Goal: Task Accomplishment & Management: Complete application form

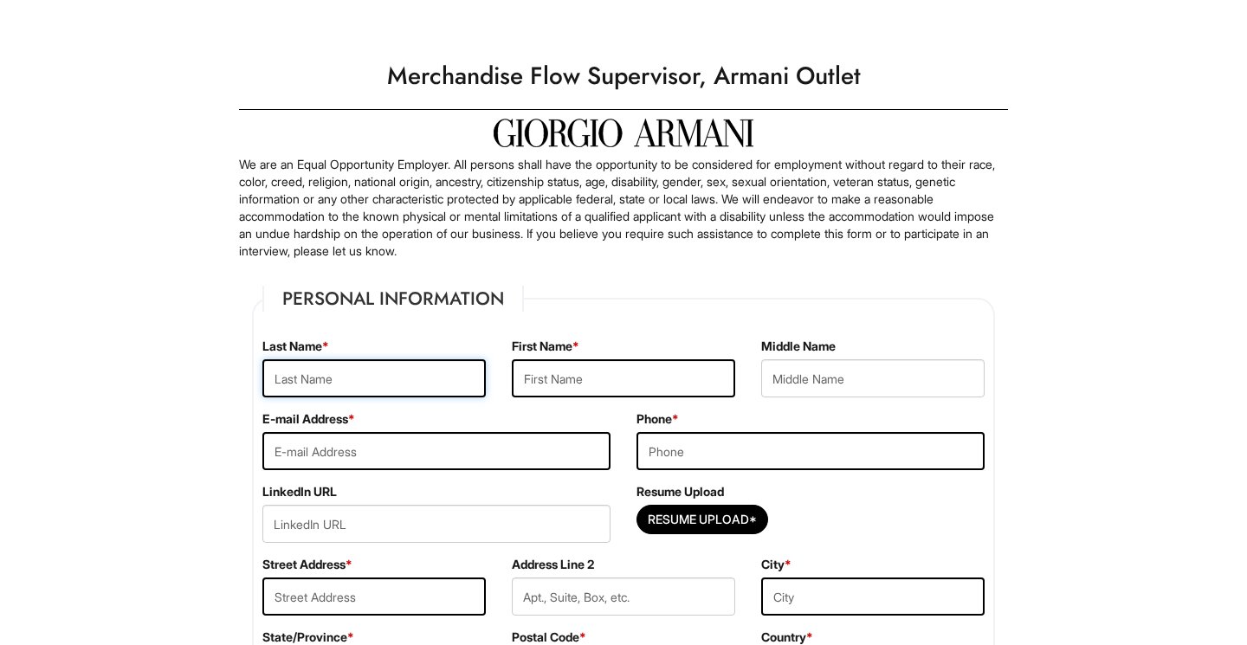
type input "[PERSON_NAME]"
type input "Etianna"
click at [400, 448] on input "email" at bounding box center [436, 451] width 348 height 38
type input "[EMAIL_ADDRESS][DOMAIN_NAME]"
click at [694, 439] on input "tel" at bounding box center [810, 451] width 348 height 38
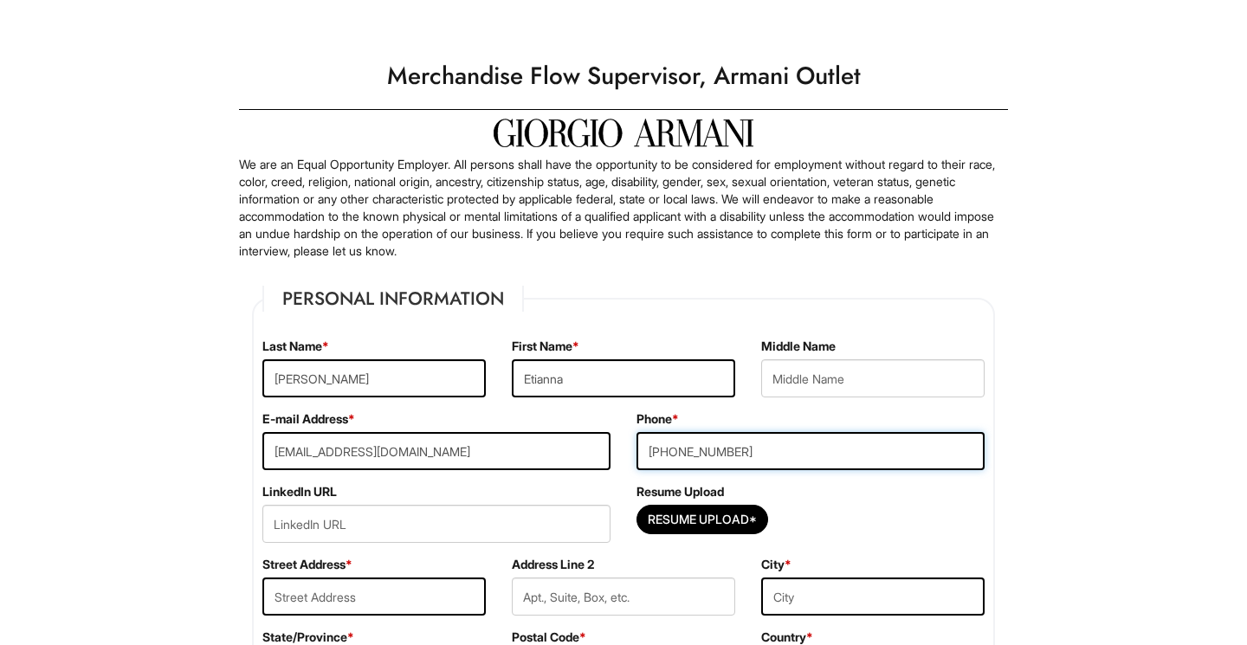
type input "[PHONE_NUMBER]"
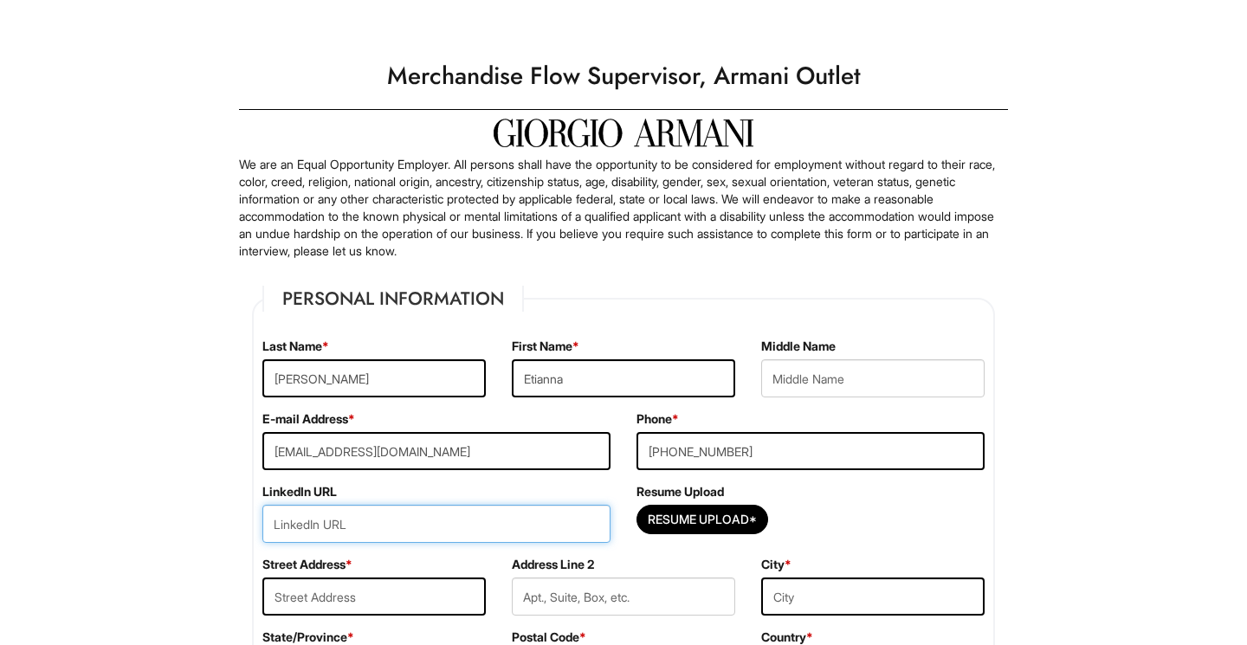
click at [480, 532] on input "url" at bounding box center [436, 524] width 348 height 38
paste input "[DOMAIN_NAME][URL]"
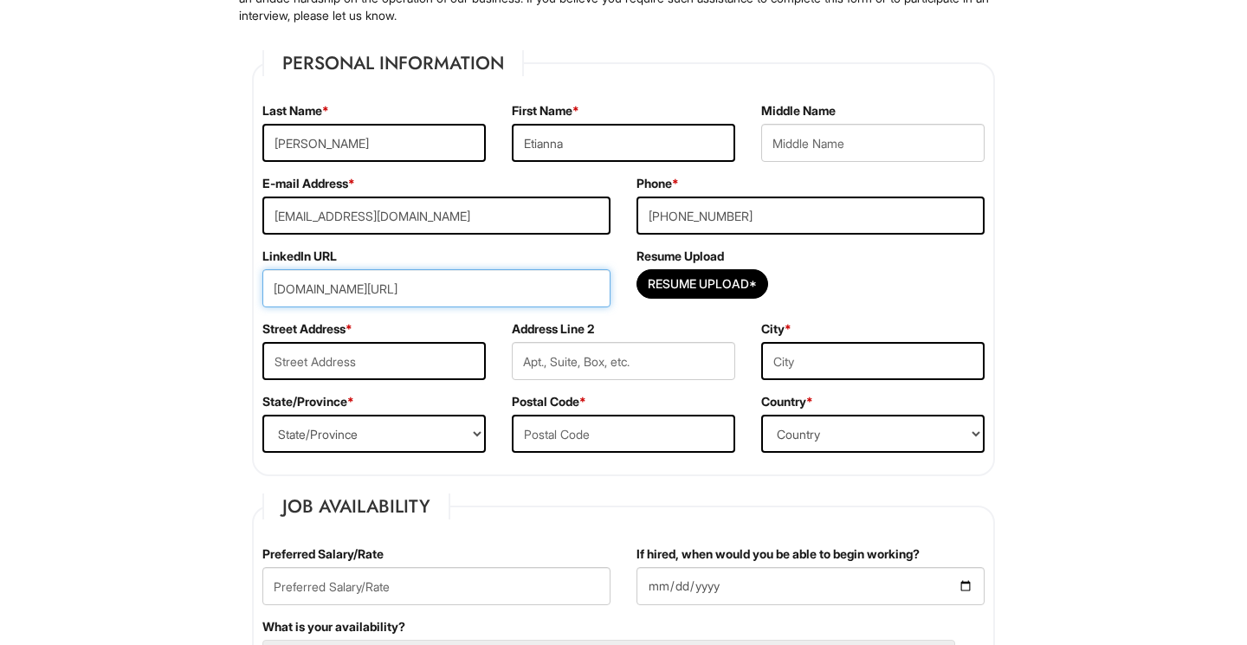
scroll to position [262, 0]
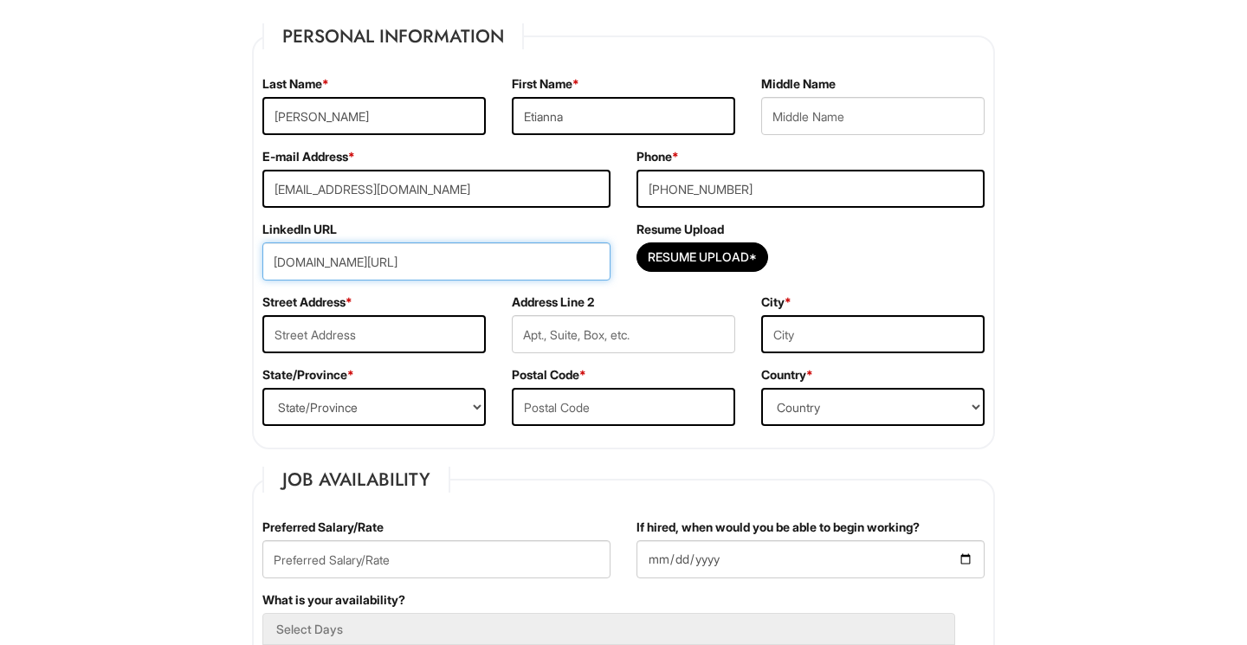
type input "[DOMAIN_NAME][URL]"
click at [712, 227] on label "Resume Upload" at bounding box center [679, 229] width 87 height 17
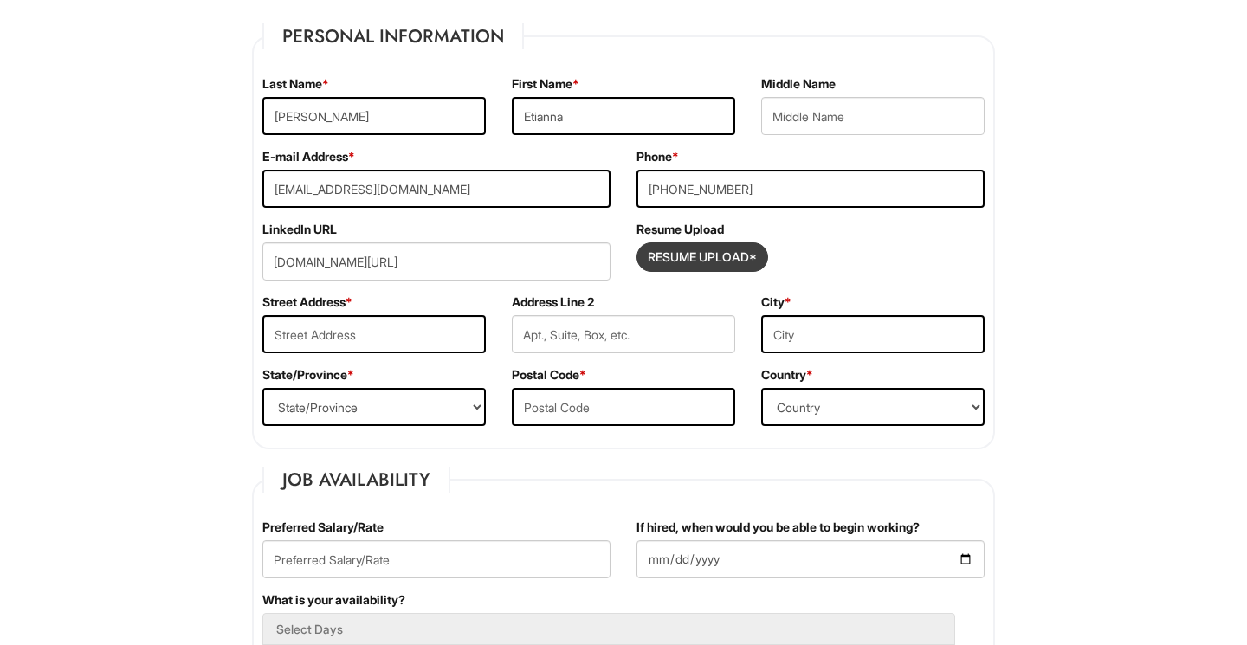
click at [697, 245] on input "Resume Upload*" at bounding box center [702, 257] width 130 height 28
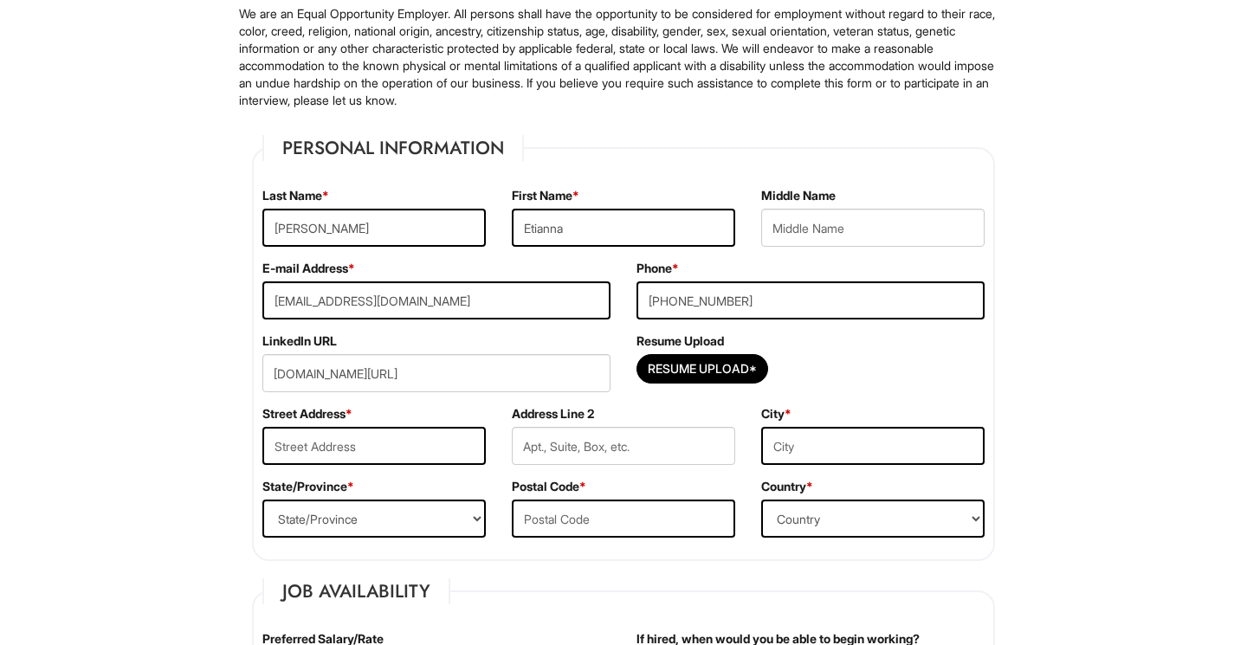
scroll to position [149, 0]
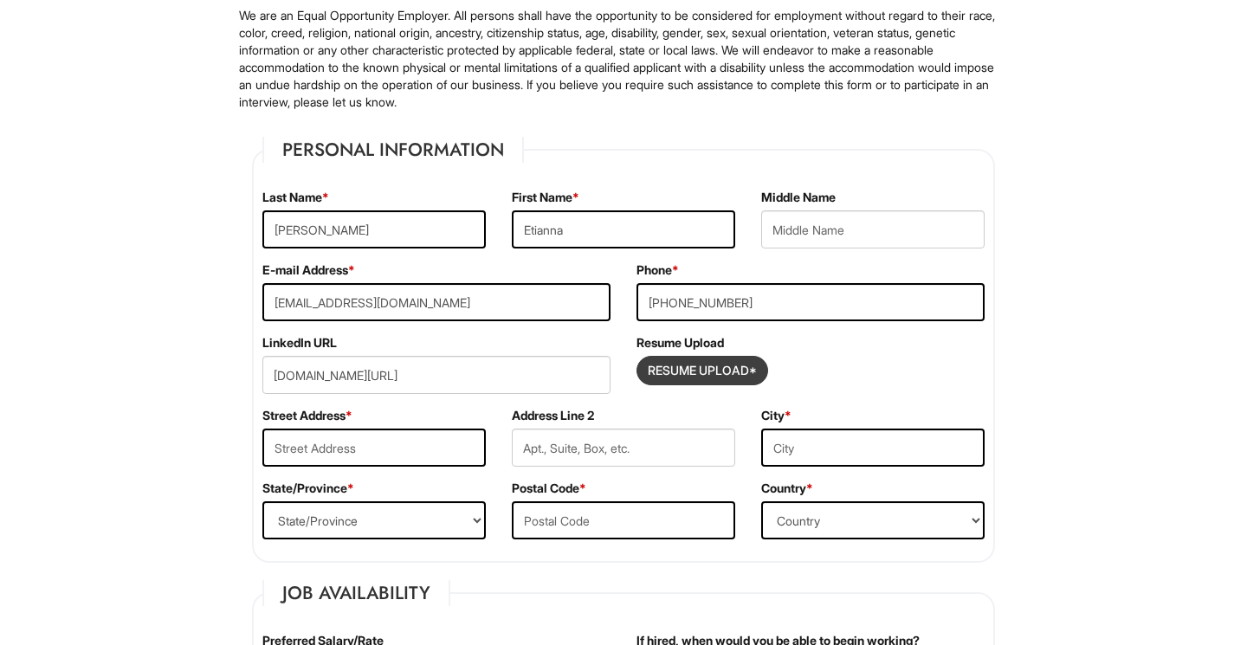
click at [699, 367] on input "Resume Upload*" at bounding box center [702, 371] width 130 height 28
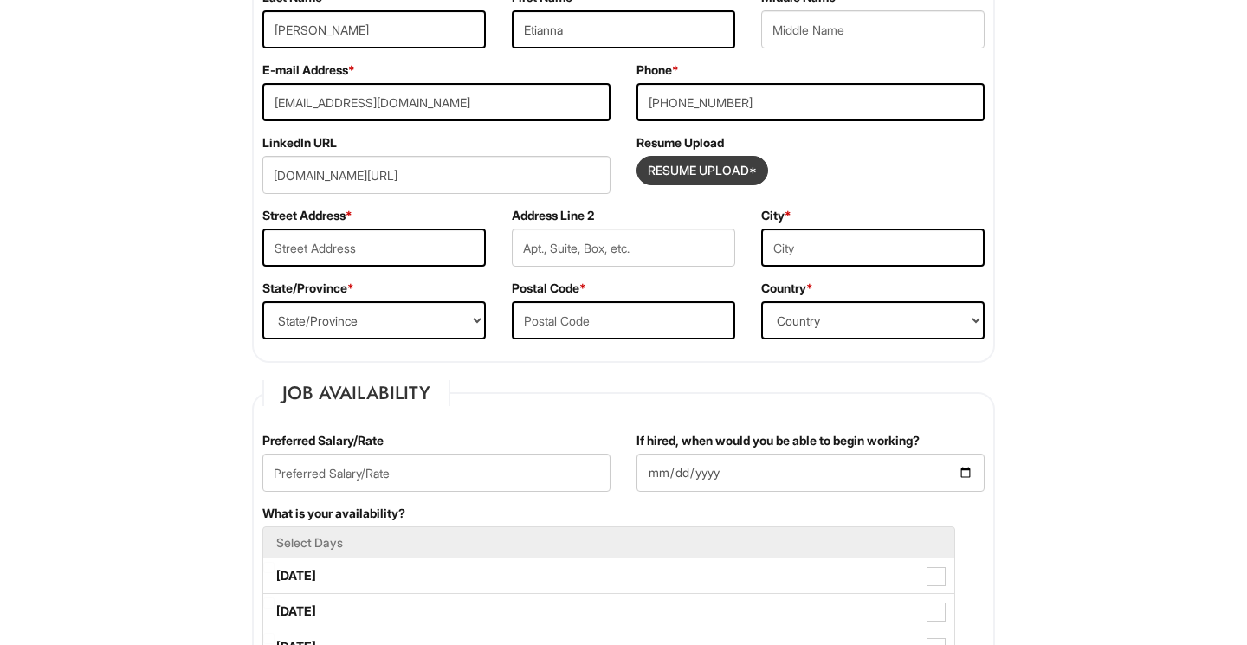
scroll to position [352, 0]
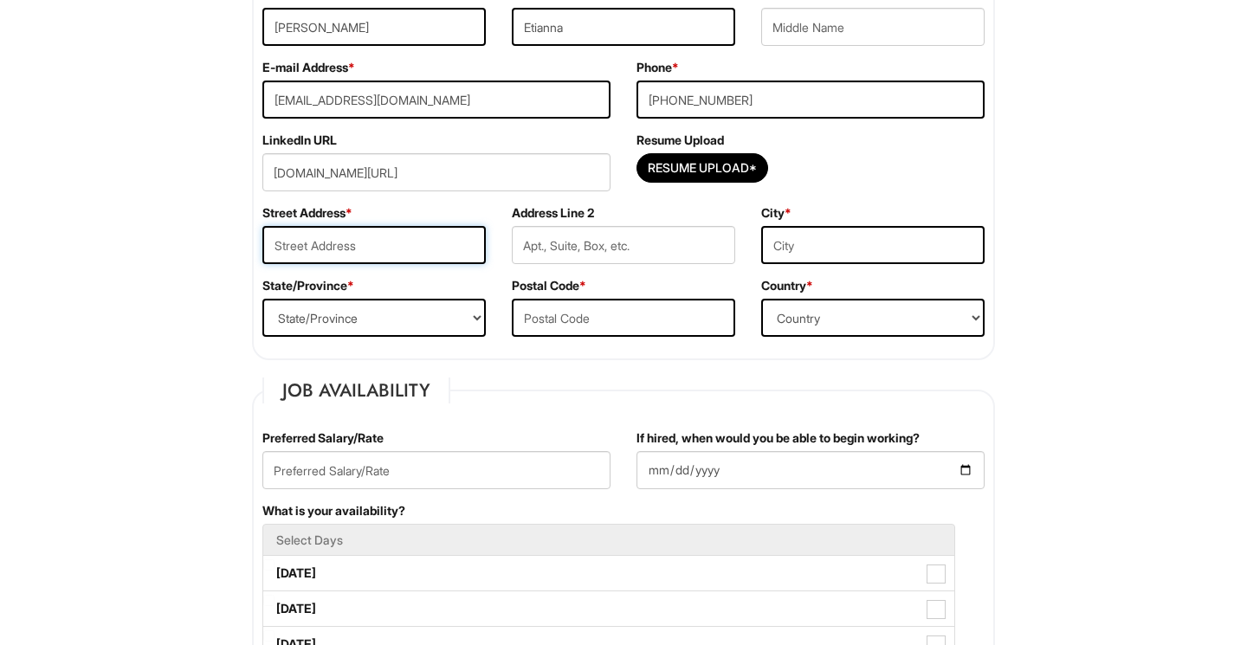
click at [355, 240] on input "text" at bounding box center [373, 245] width 223 height 38
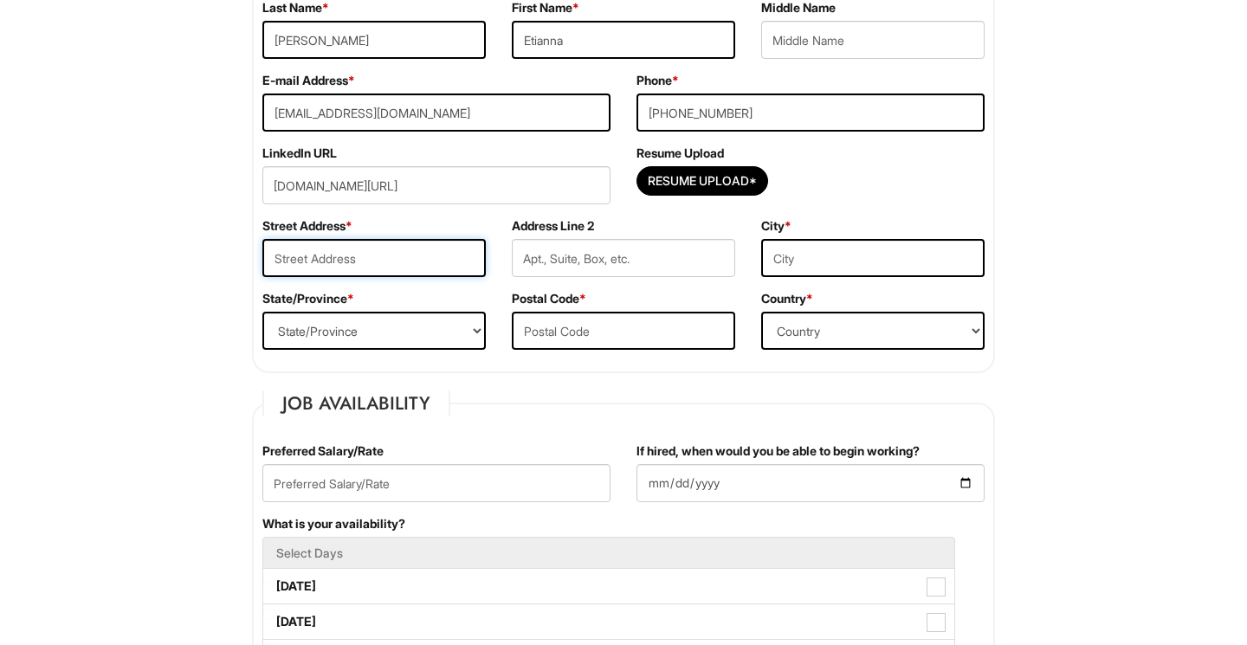
scroll to position [368, 0]
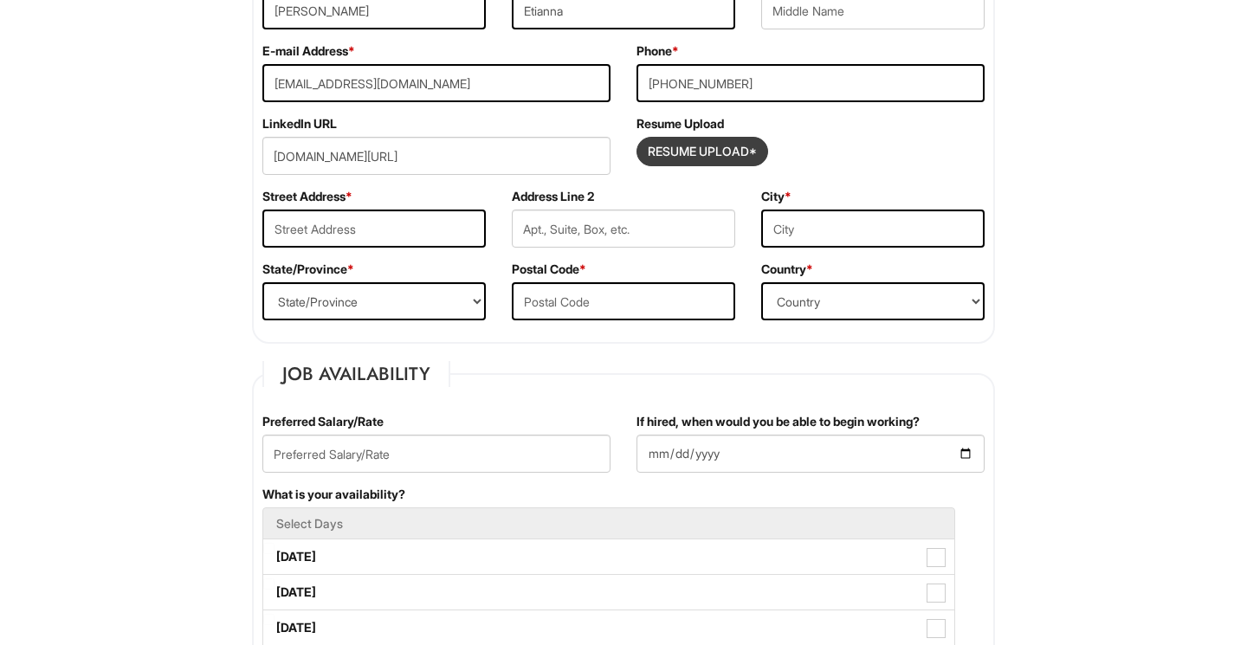
click at [691, 145] on input "Resume Upload*" at bounding box center [702, 152] width 130 height 28
click at [313, 223] on input "text" at bounding box center [373, 229] width 223 height 38
click at [693, 153] on input "Resume Upload*" at bounding box center [702, 152] width 130 height 28
type input "C:\fakepath\Resume-Etianna-[PERSON_NAME]-(--)pdf.pdf"
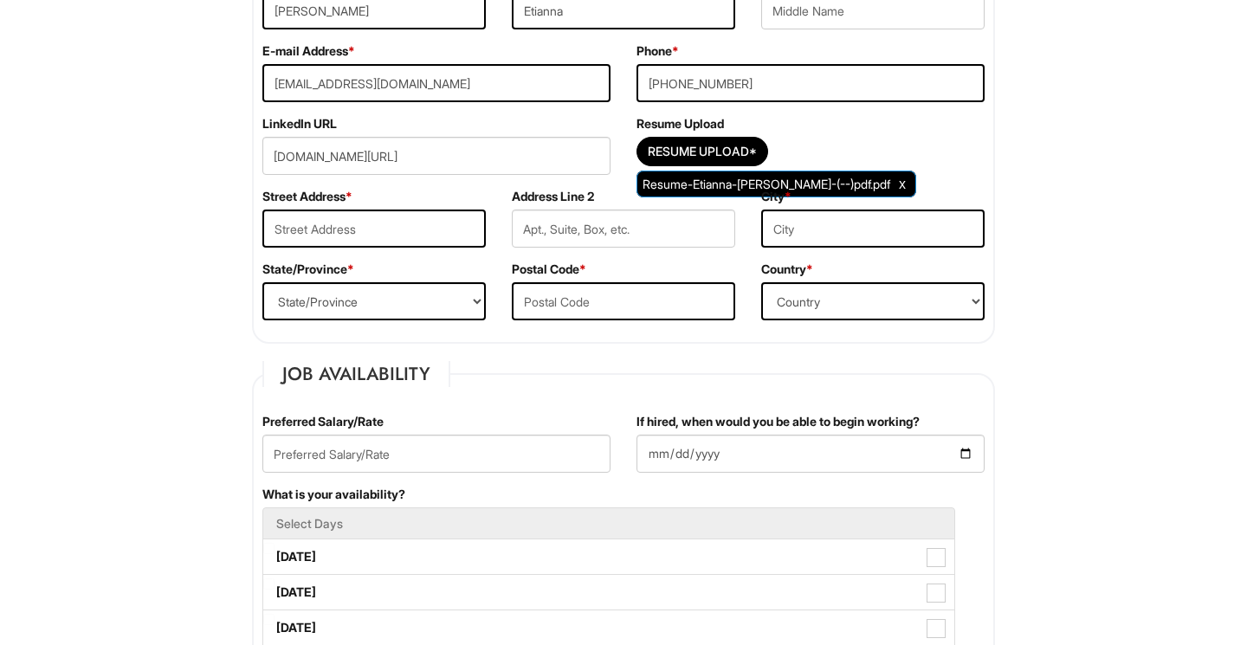
click at [899, 185] on span "Clear Uploaded File" at bounding box center [902, 184] width 7 height 15
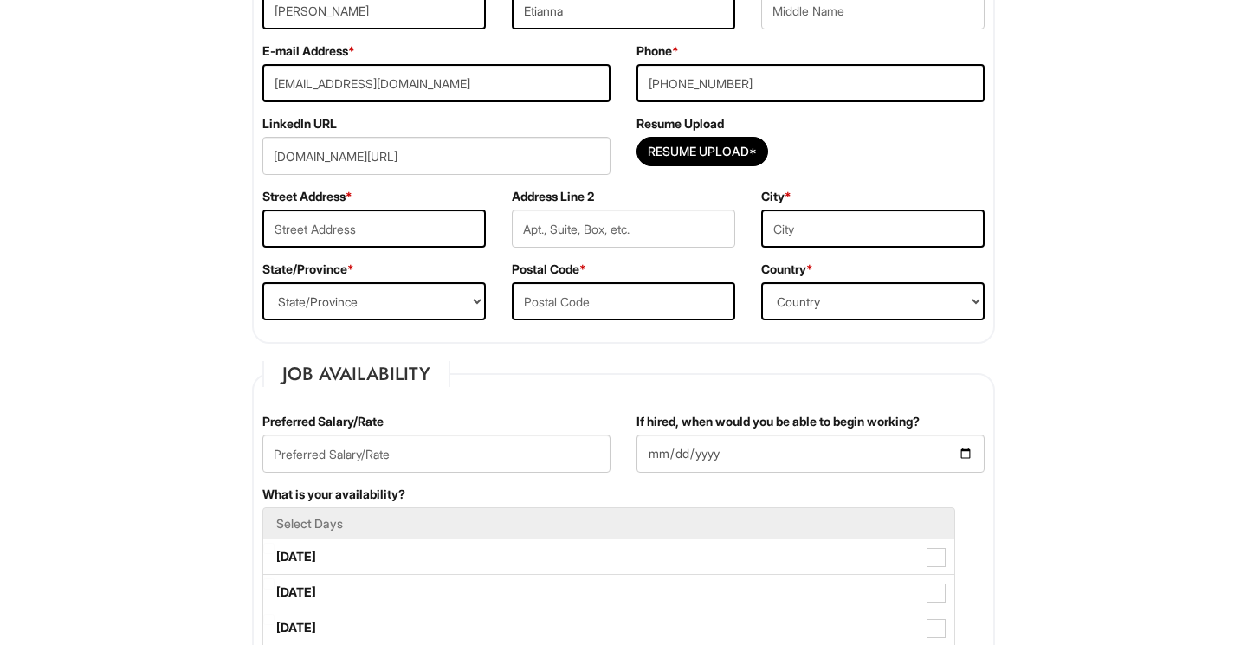
type input "C:\fakepath\Etianna [PERSON_NAME] Official Resume.png"
click at [346, 221] on input "text" at bounding box center [373, 229] width 223 height 38
type input "[STREET_ADDRESS][PERSON_NAME]"
click at [817, 223] on input "text" at bounding box center [872, 229] width 223 height 38
type input "Cranston"
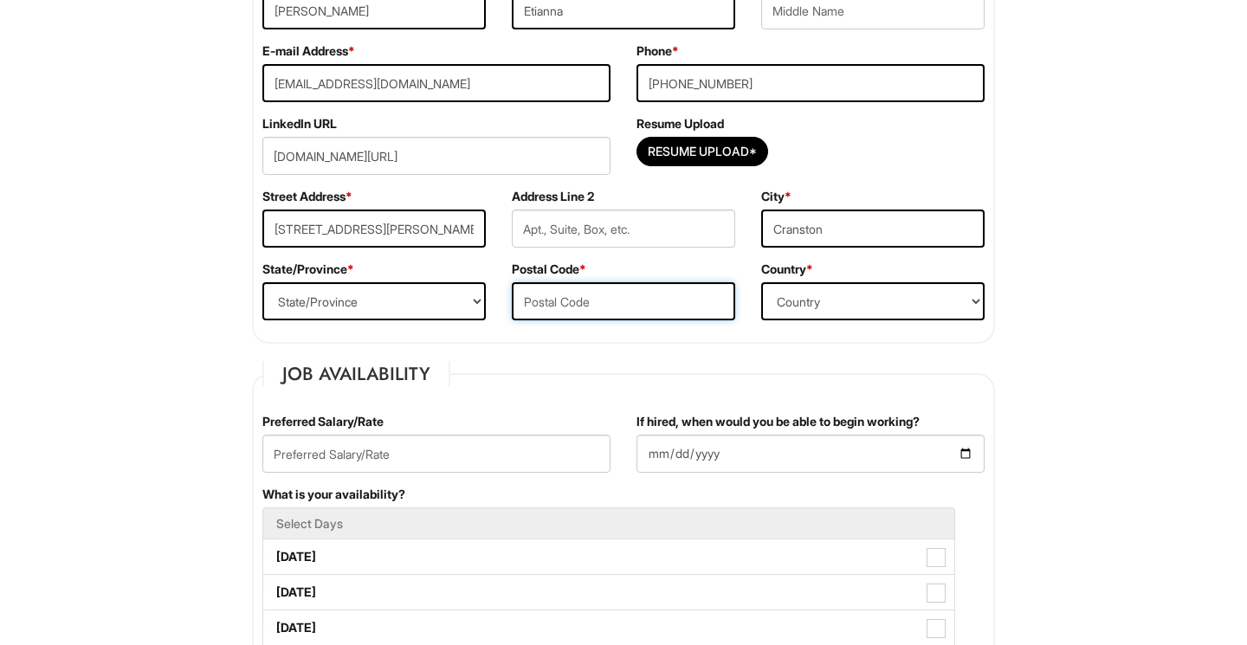
click at [617, 299] on input "text" at bounding box center [623, 301] width 223 height 38
type input "02920"
select select "[GEOGRAPHIC_DATA]"
select select "RI"
click at [322, 480] on div "Preferred Salary/Rate" at bounding box center [436, 449] width 374 height 73
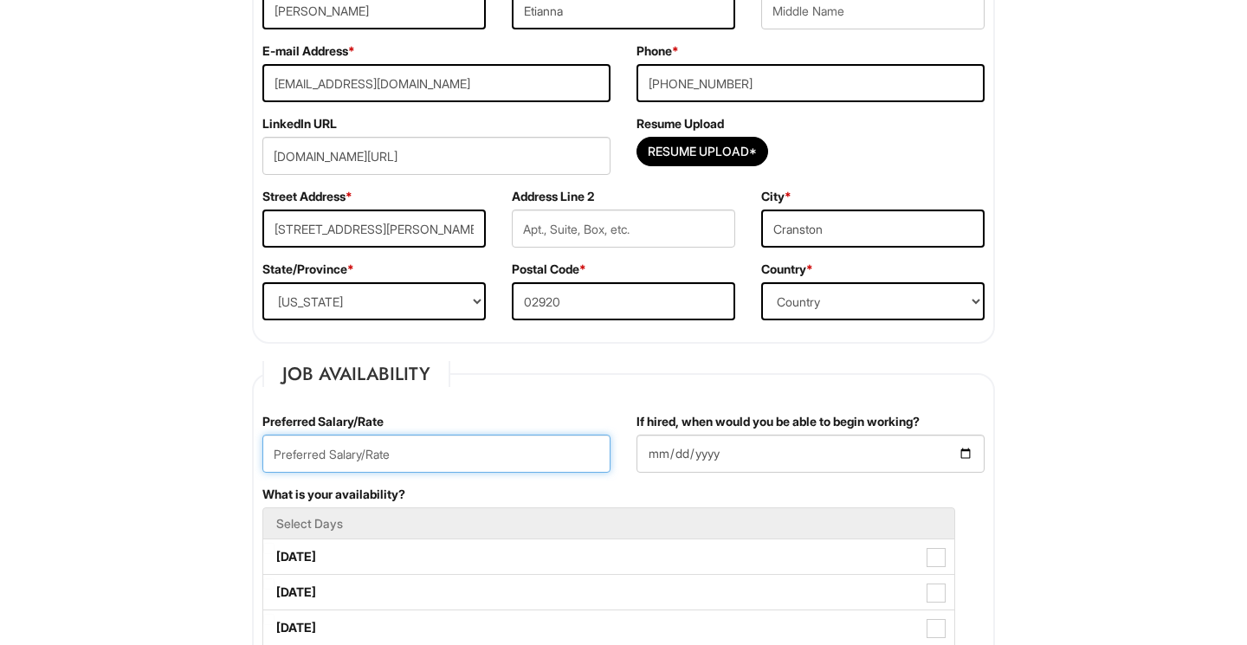
click at [316, 463] on input "text" at bounding box center [436, 454] width 348 height 38
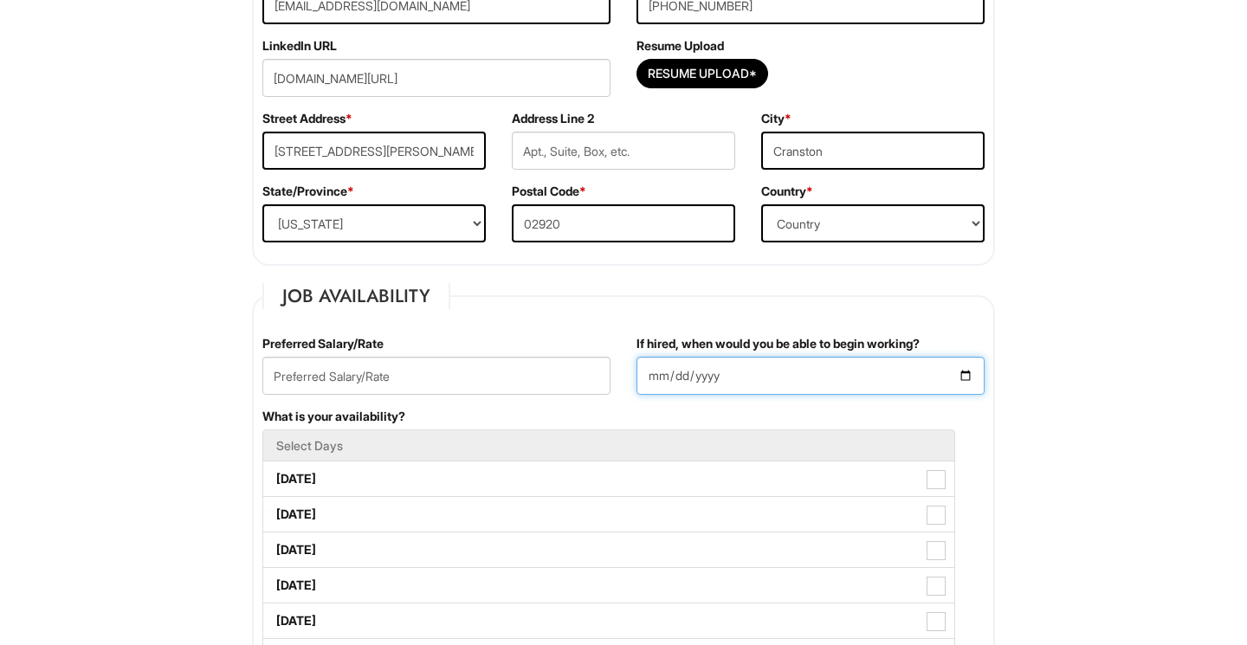
scroll to position [1, 0]
click at [647, 373] on input "If hired, when would you be able to begin working?" at bounding box center [810, 376] width 348 height 38
type input "[DATE]"
click at [788, 400] on div "If hired, when would you be able to begin working? [DATE]" at bounding box center [810, 371] width 374 height 73
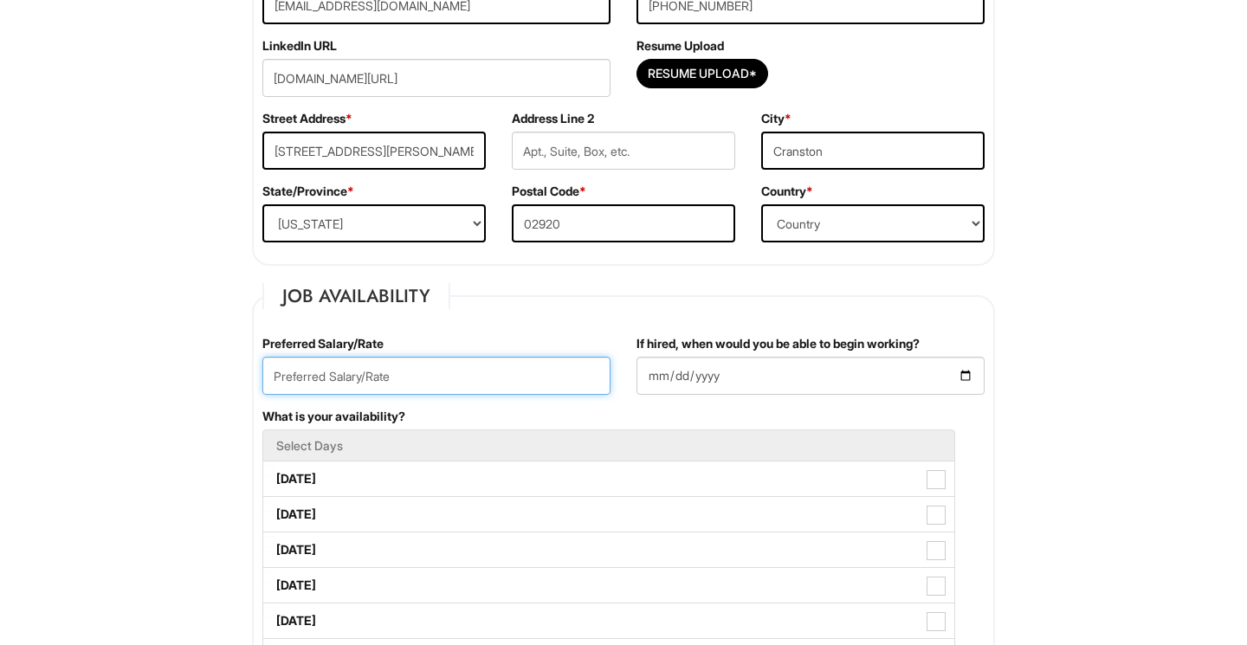
click at [342, 378] on input "text" at bounding box center [436, 376] width 348 height 38
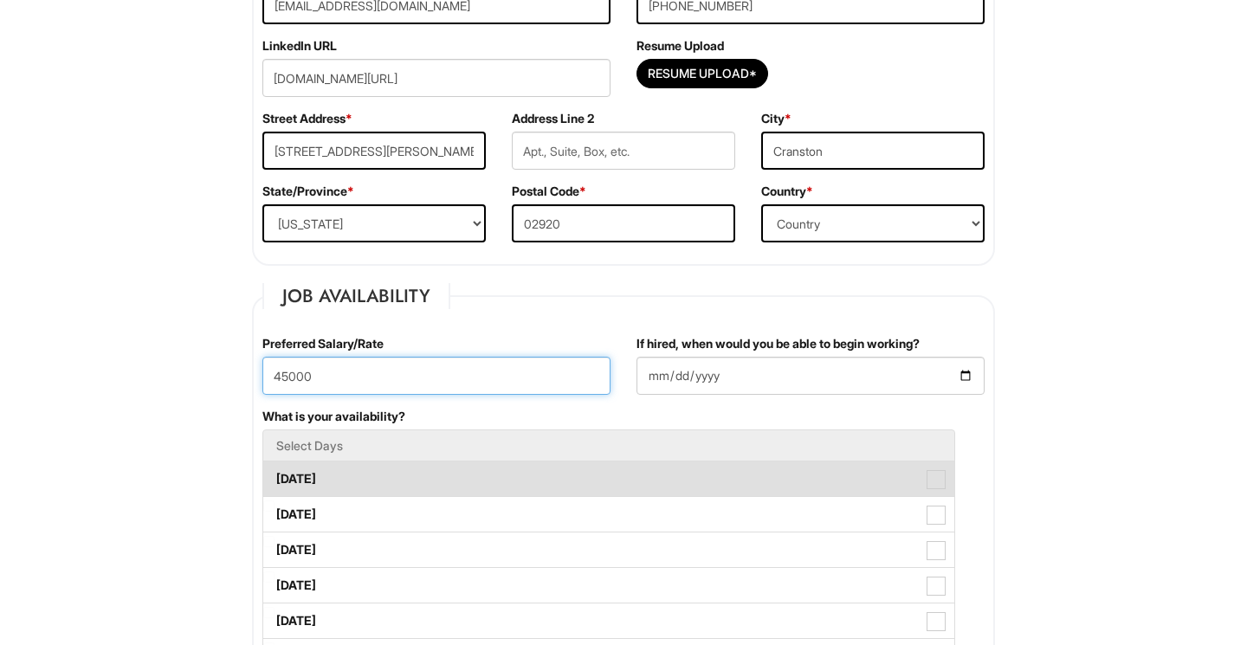
type input "45000"
click at [356, 477] on label "[DATE]" at bounding box center [608, 478] width 691 height 35
click at [274, 476] on Available_Monday "[DATE]" at bounding box center [268, 470] width 11 height 11
checkbox Available_Monday "true"
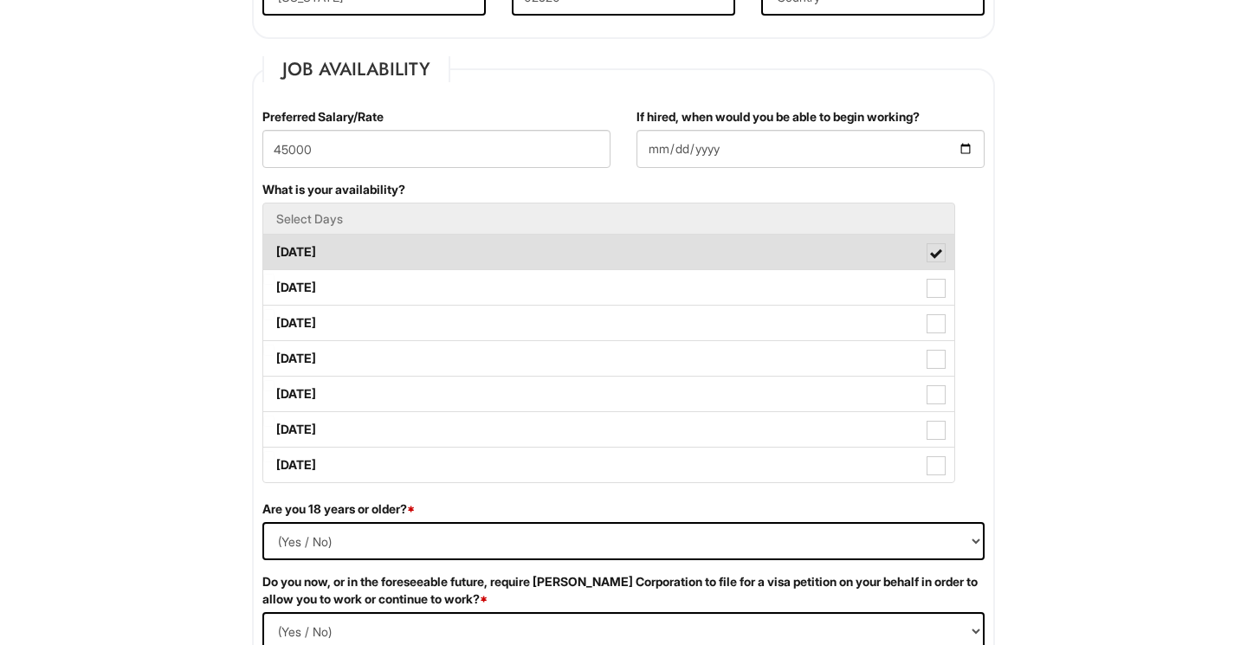
scroll to position [677, 0]
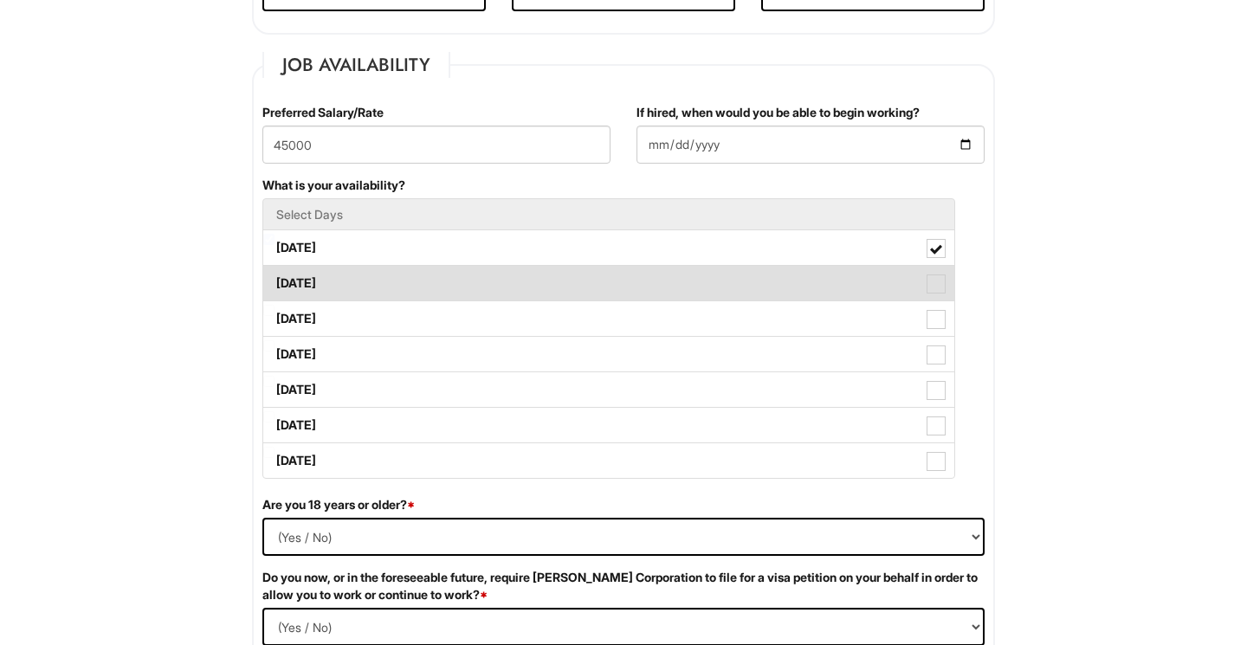
click at [347, 288] on label "[DATE]" at bounding box center [608, 283] width 691 height 35
click at [274, 281] on Available_Tuesday "[DATE]" at bounding box center [268, 274] width 11 height 11
checkbox Available_Tuesday "true"
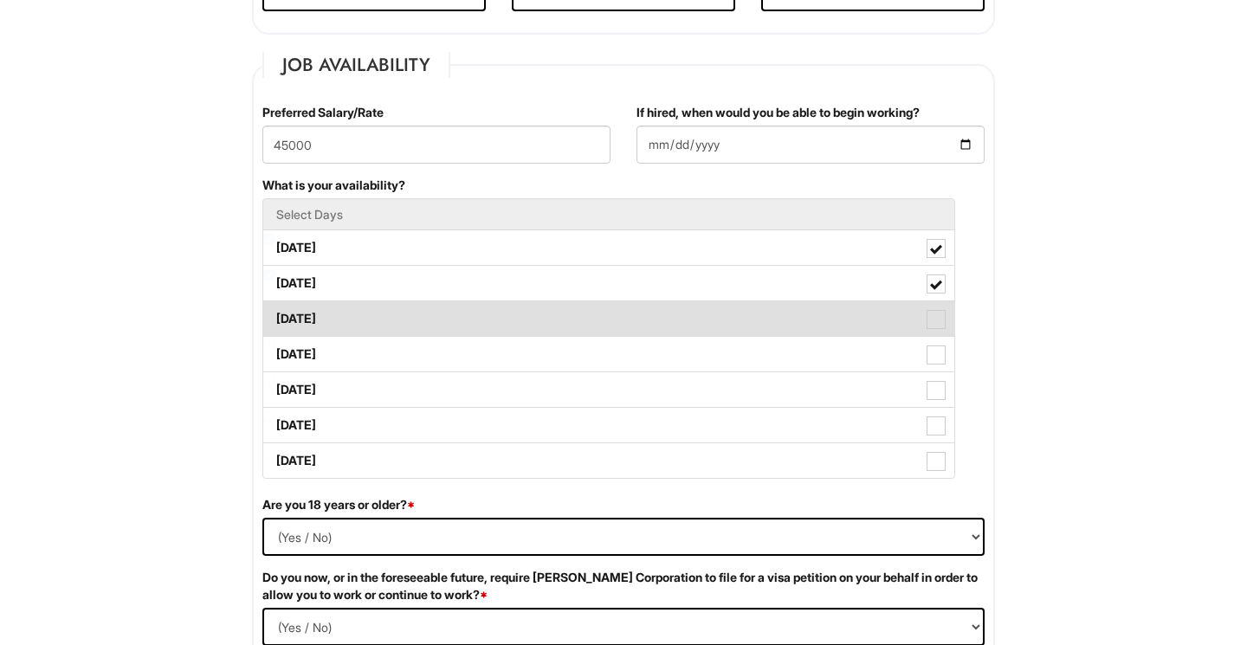
click at [367, 319] on label "[DATE]" at bounding box center [608, 318] width 691 height 35
click at [274, 316] on Available_Wednesday "[DATE]" at bounding box center [268, 310] width 11 height 11
checkbox Available_Wednesday "true"
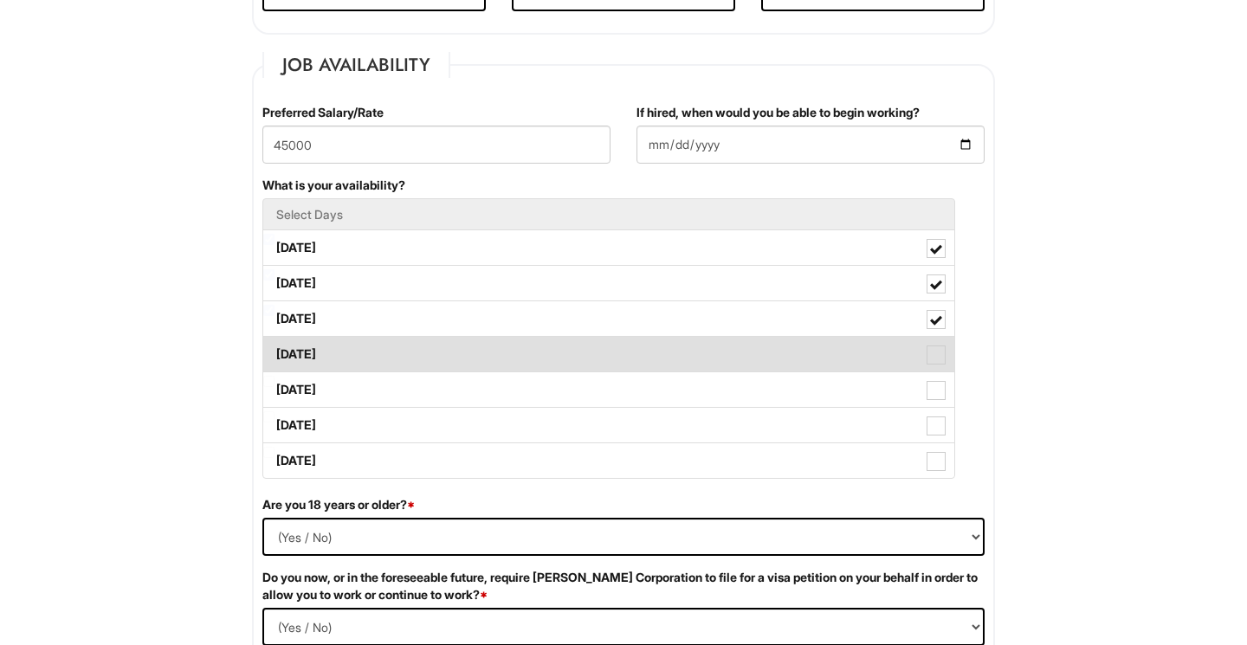
click at [345, 350] on label "[DATE]" at bounding box center [608, 354] width 691 height 35
click at [274, 350] on Available_Thursday "[DATE]" at bounding box center [268, 345] width 11 height 11
checkbox Available_Thursday "true"
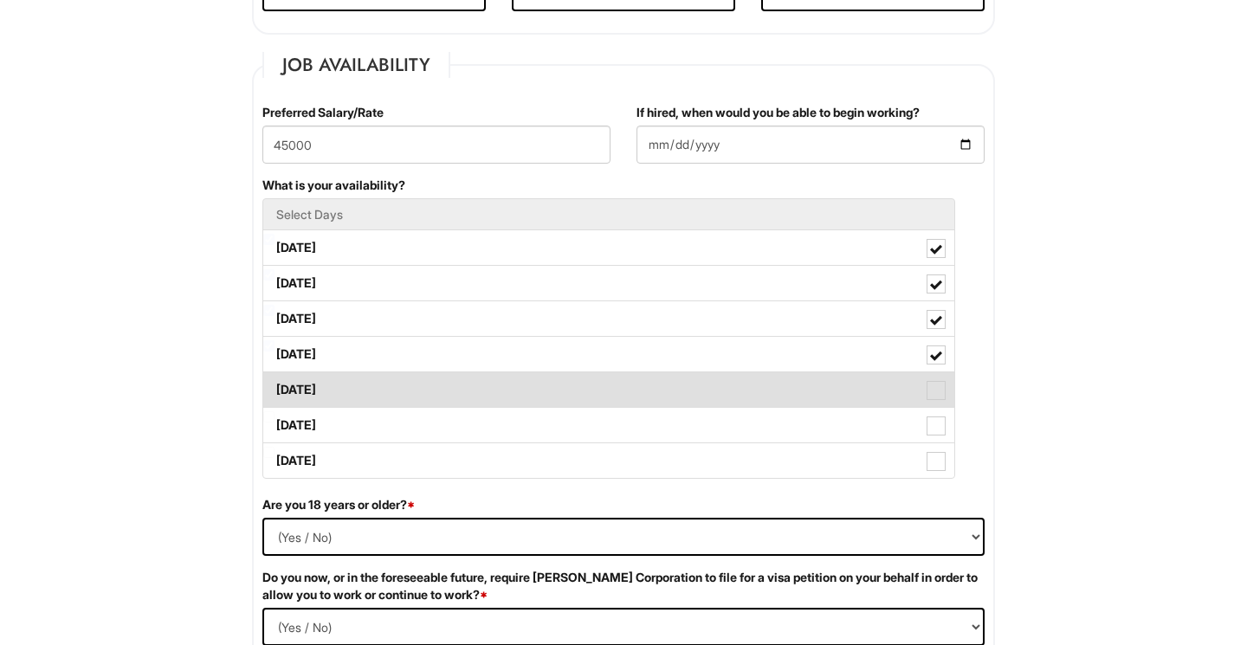
click at [331, 384] on label "[DATE]" at bounding box center [608, 389] width 691 height 35
click at [274, 384] on Available_Friday "[DATE]" at bounding box center [268, 381] width 11 height 11
checkbox Available_Friday "true"
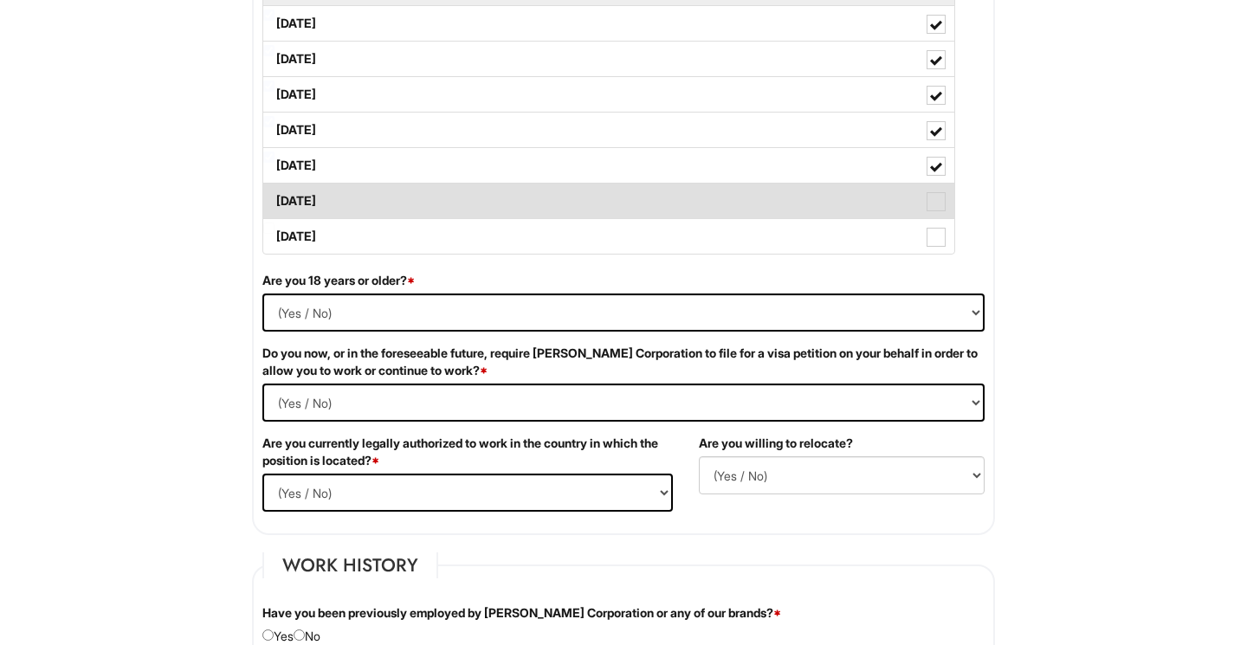
scroll to position [1006, 0]
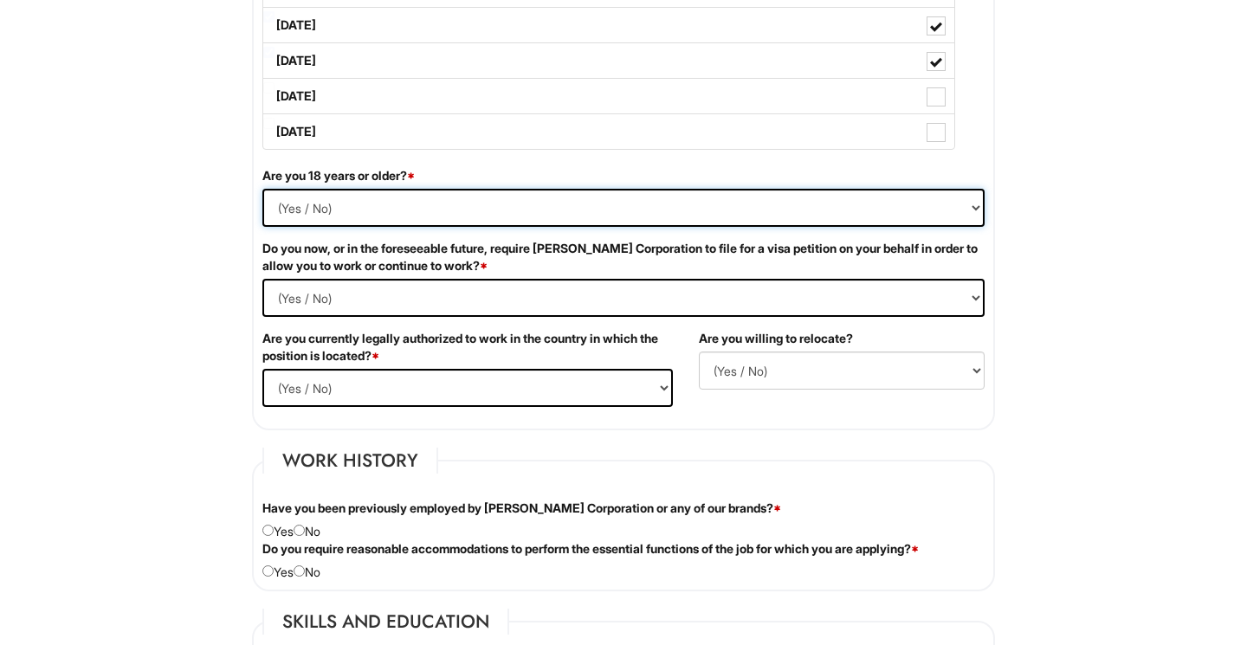
select select "Yes"
select Required "No"
select select "Yes"
select select "N"
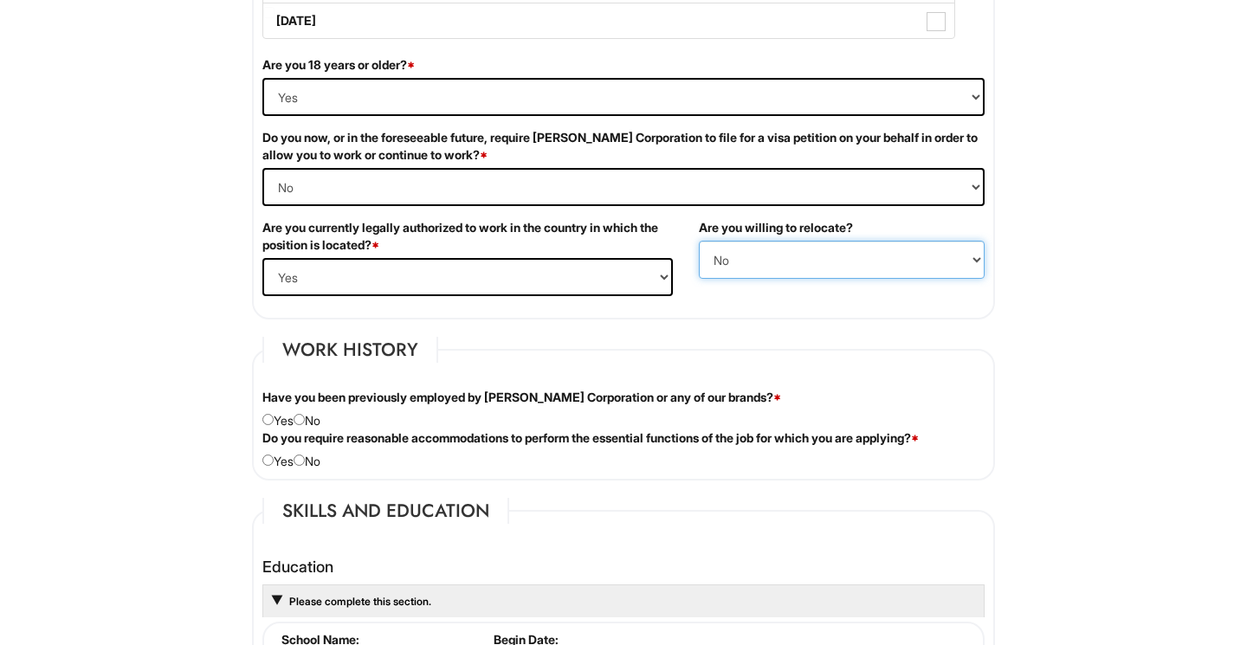
scroll to position [1153, 0]
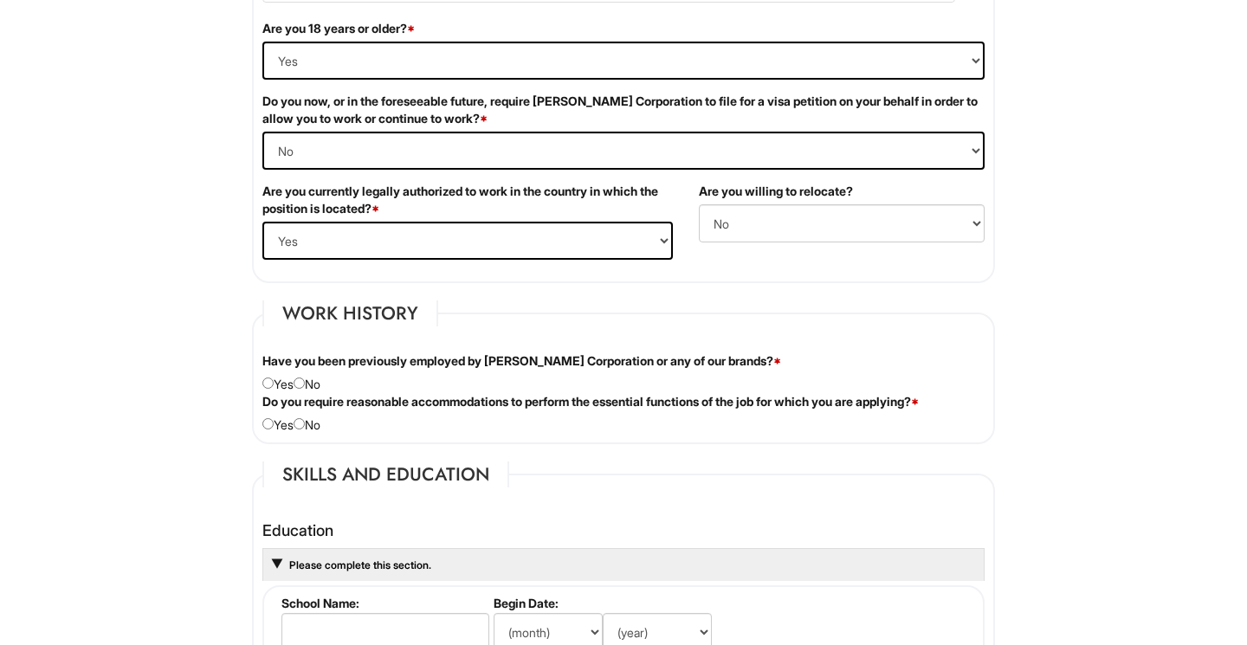
click at [310, 381] on div "Have you been previously employed by [PERSON_NAME] Corporation or any of our br…" at bounding box center [623, 372] width 748 height 41
click at [302, 383] on input "radio" at bounding box center [299, 383] width 11 height 11
radio input "true"
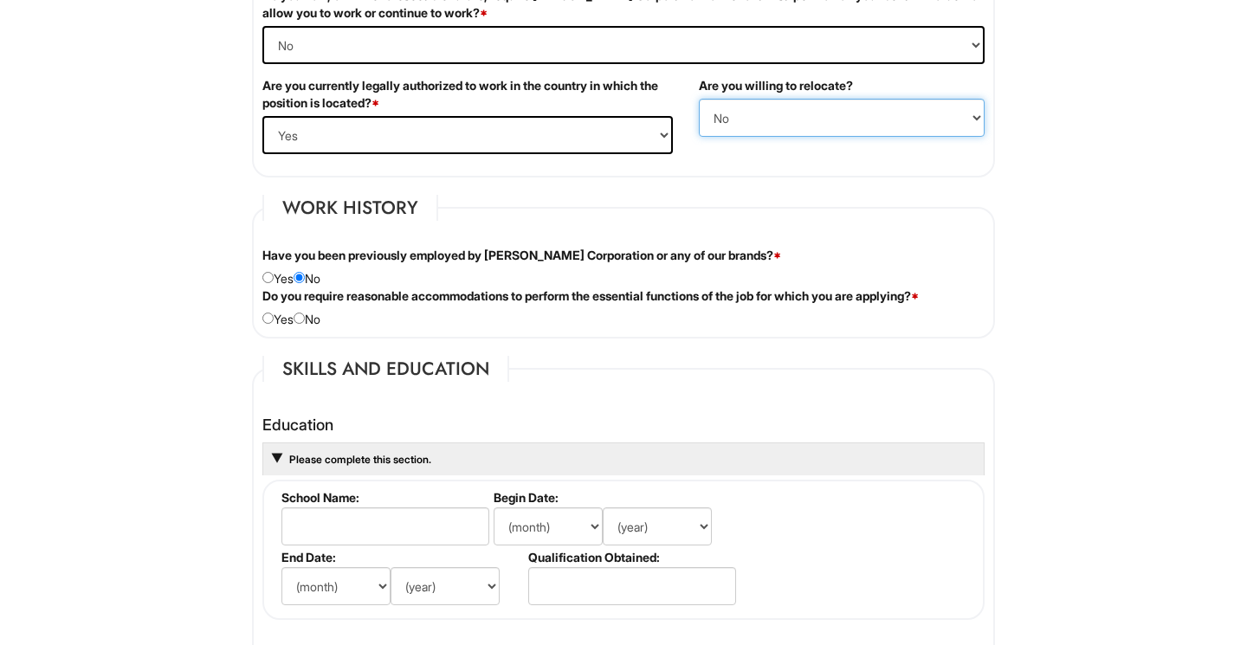
select select "Y"
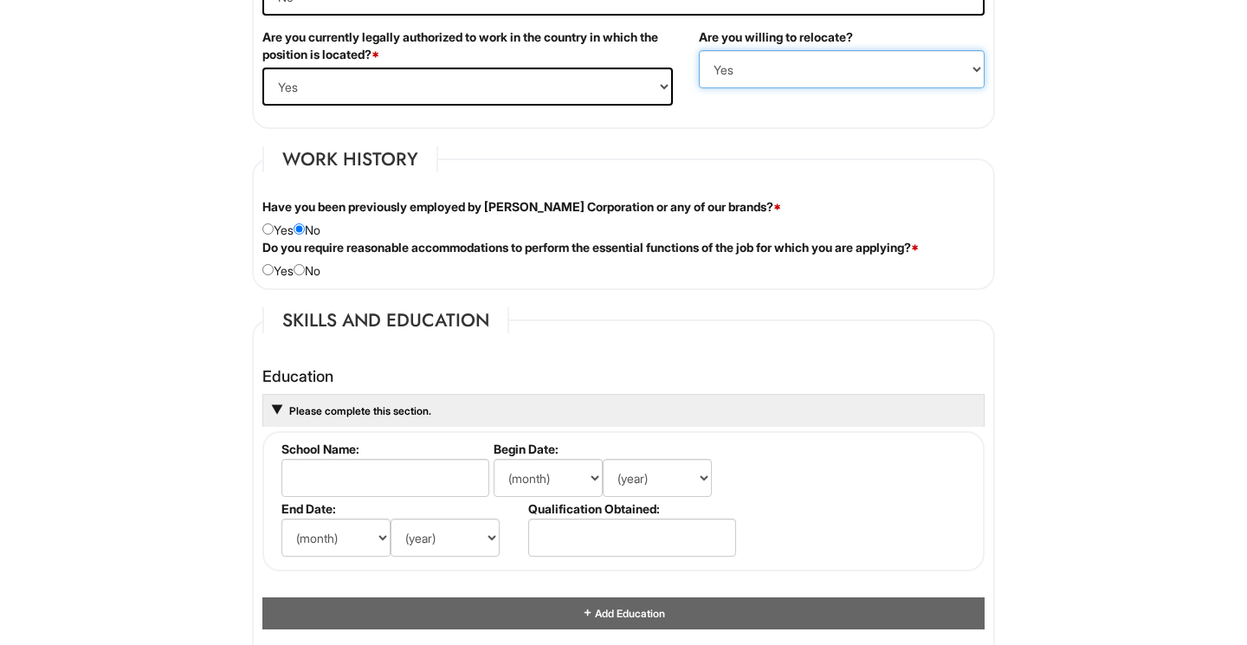
scroll to position [1308, 0]
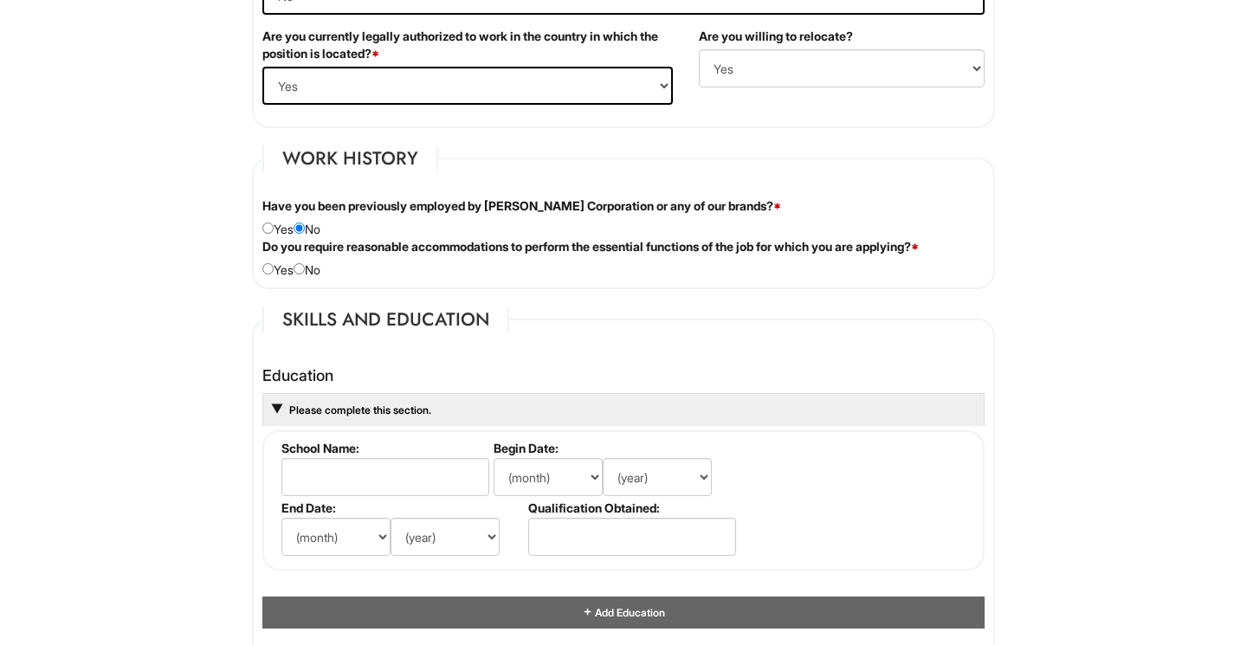
click at [272, 270] on input "radio" at bounding box center [267, 268] width 11 height 11
radio input "true"
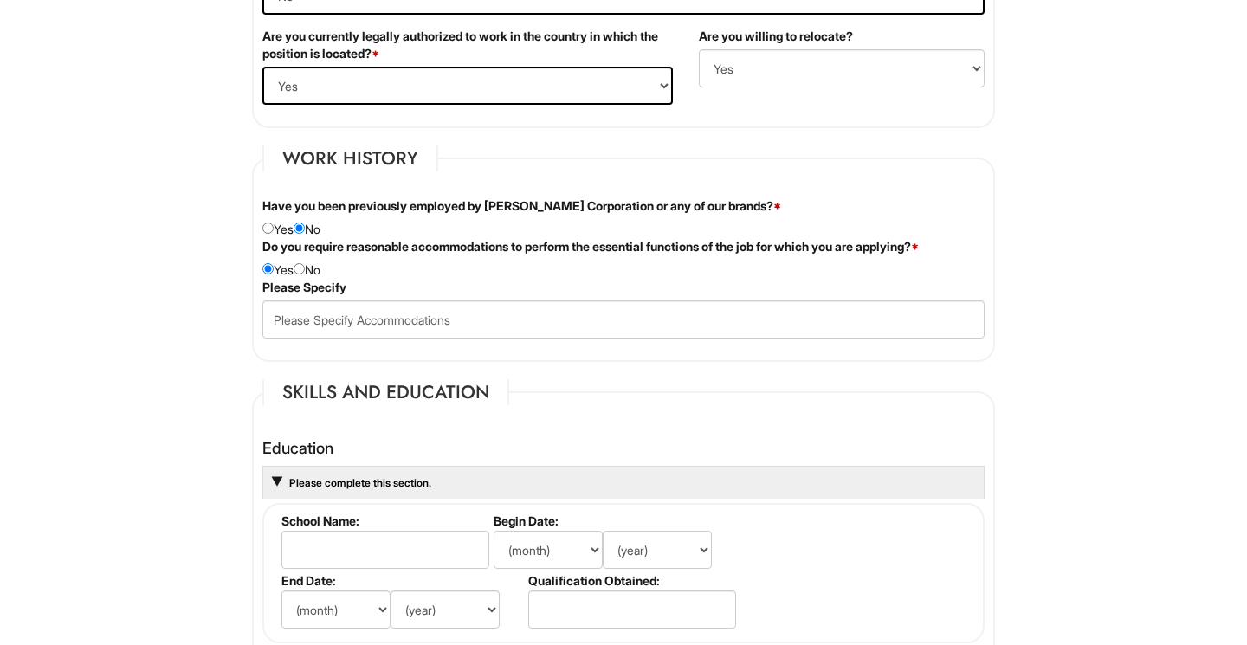
scroll to position [1375, 0]
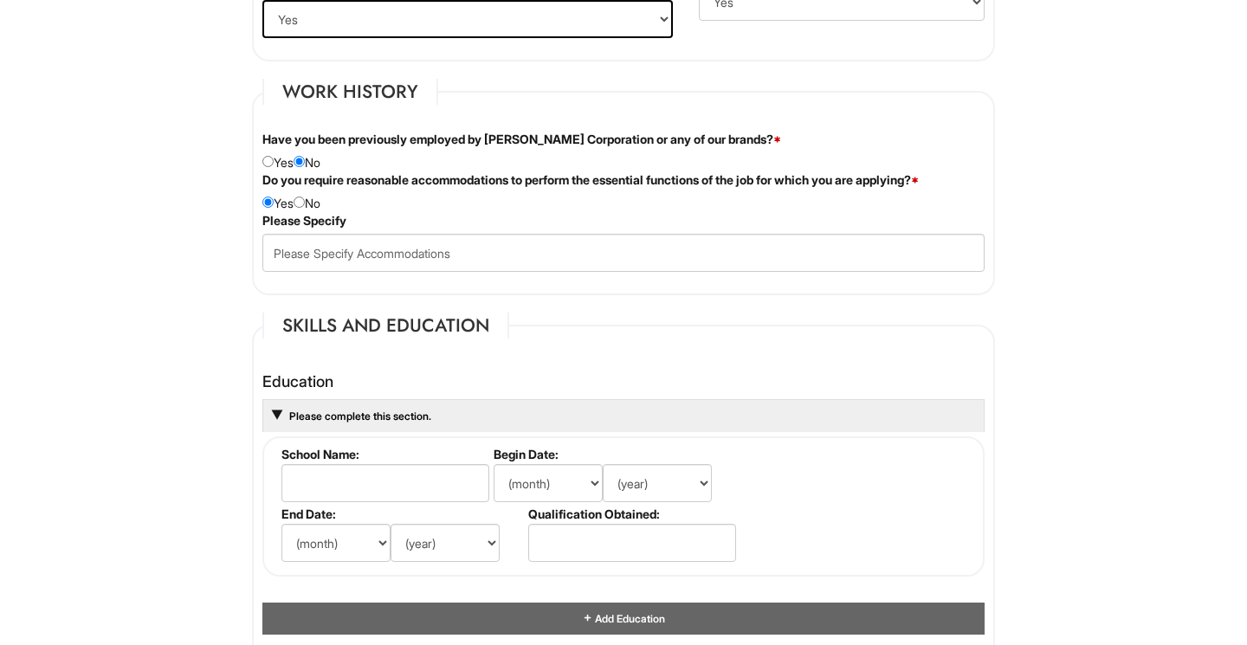
click at [305, 199] on input "radio" at bounding box center [299, 202] width 11 height 11
radio input "true"
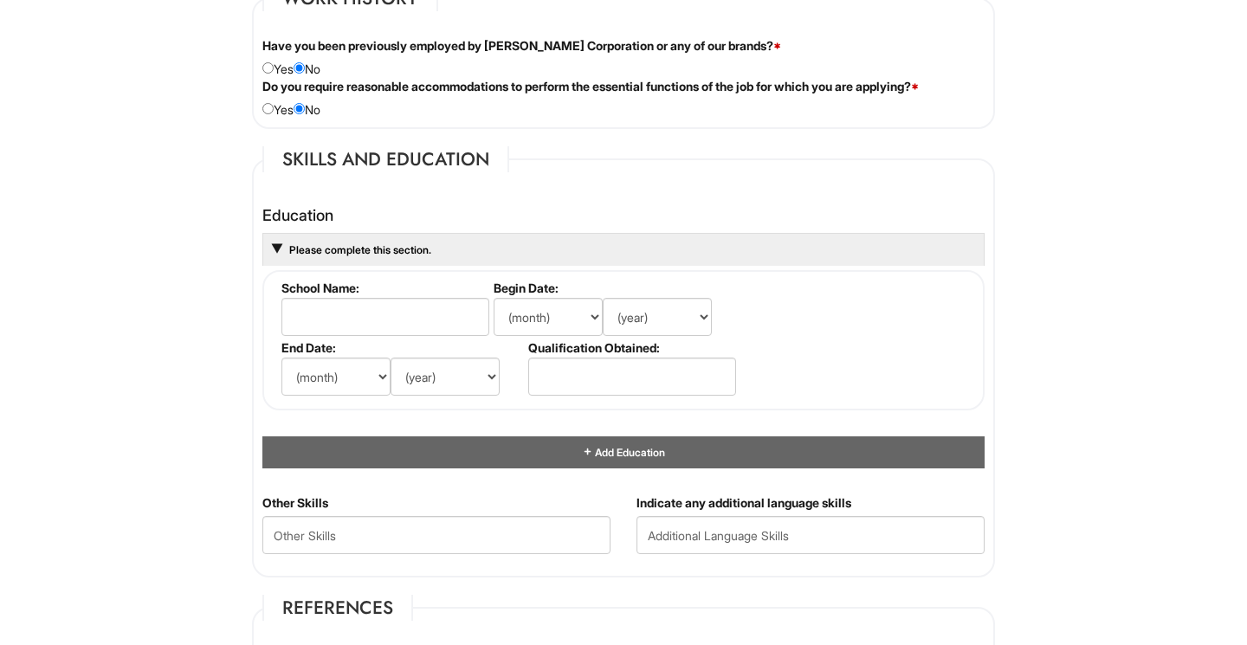
scroll to position [1498, 0]
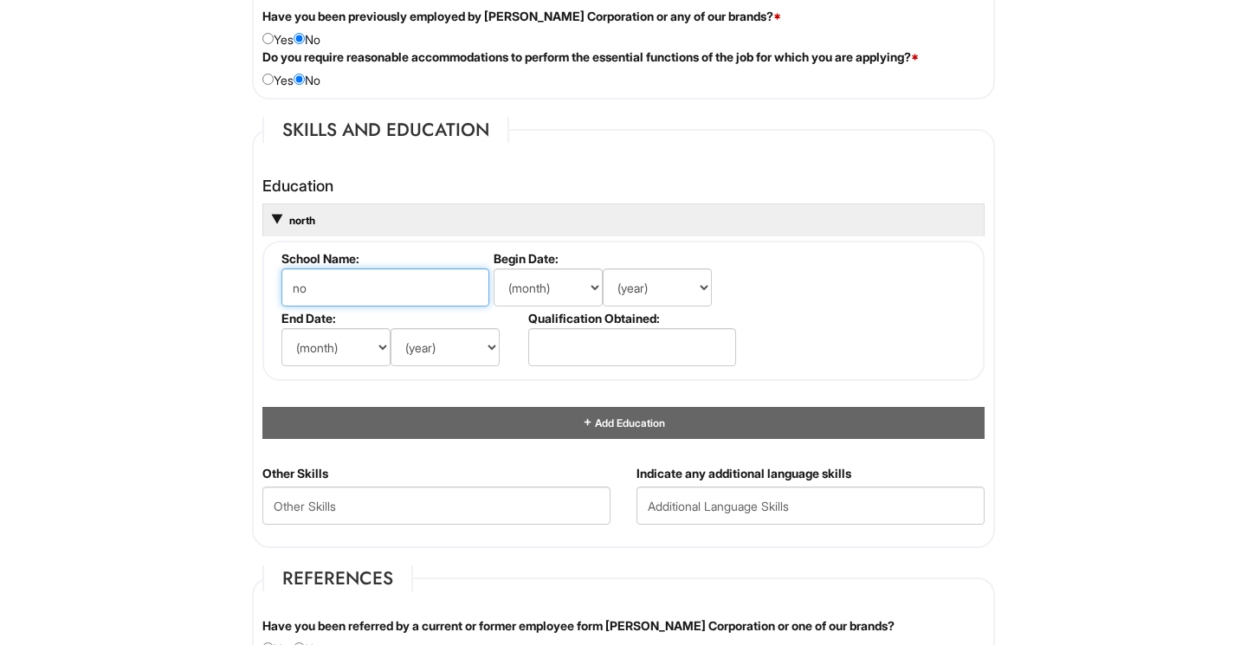
type input "n"
type input "[US_STATE] [GEOGRAPHIC_DATA]"
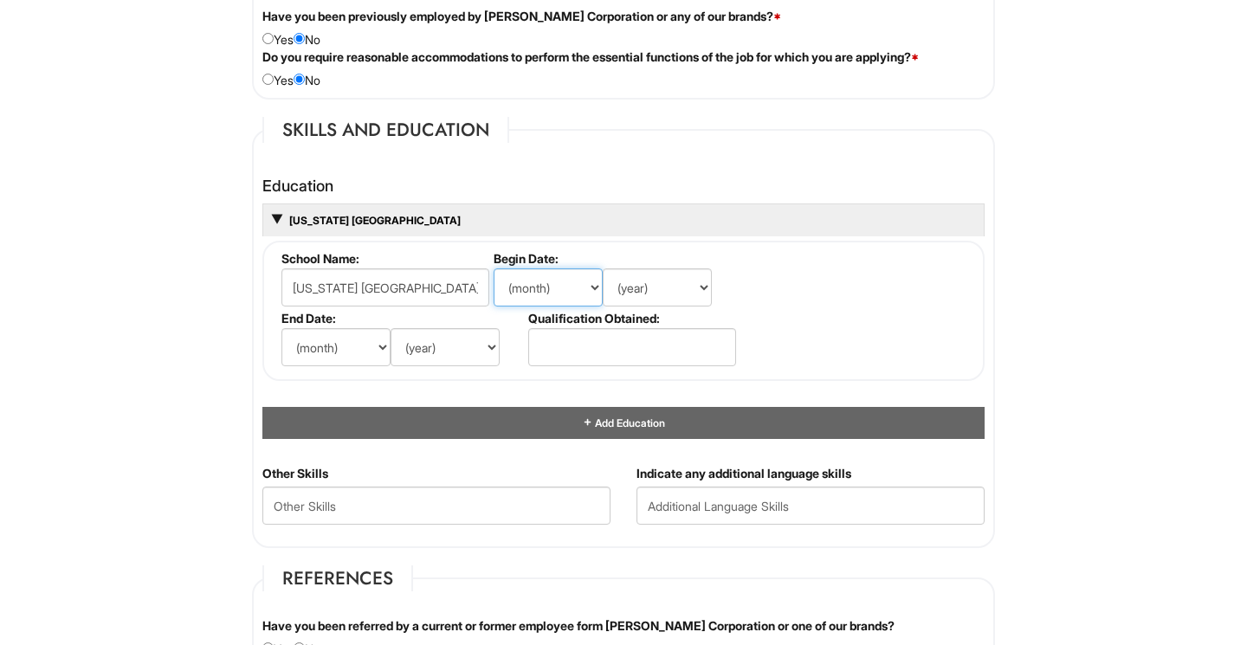
select select "1"
select select "2021"
select select "5"
select select "2025"
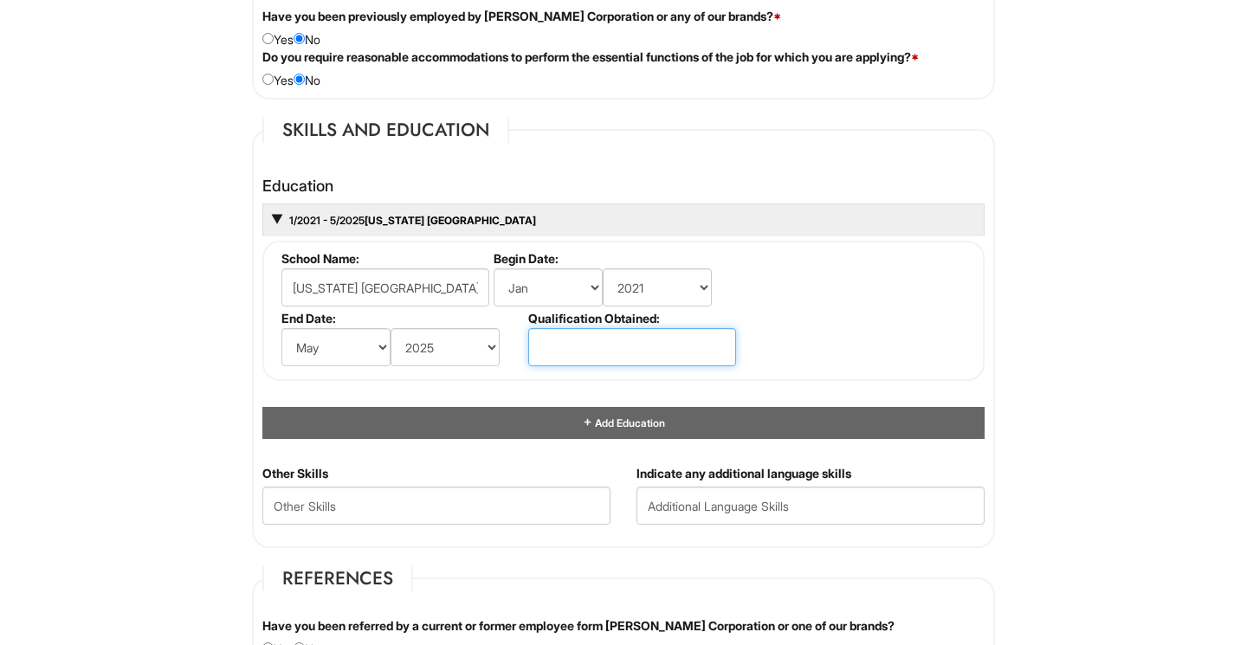
click at [559, 340] on input "text" at bounding box center [632, 347] width 208 height 38
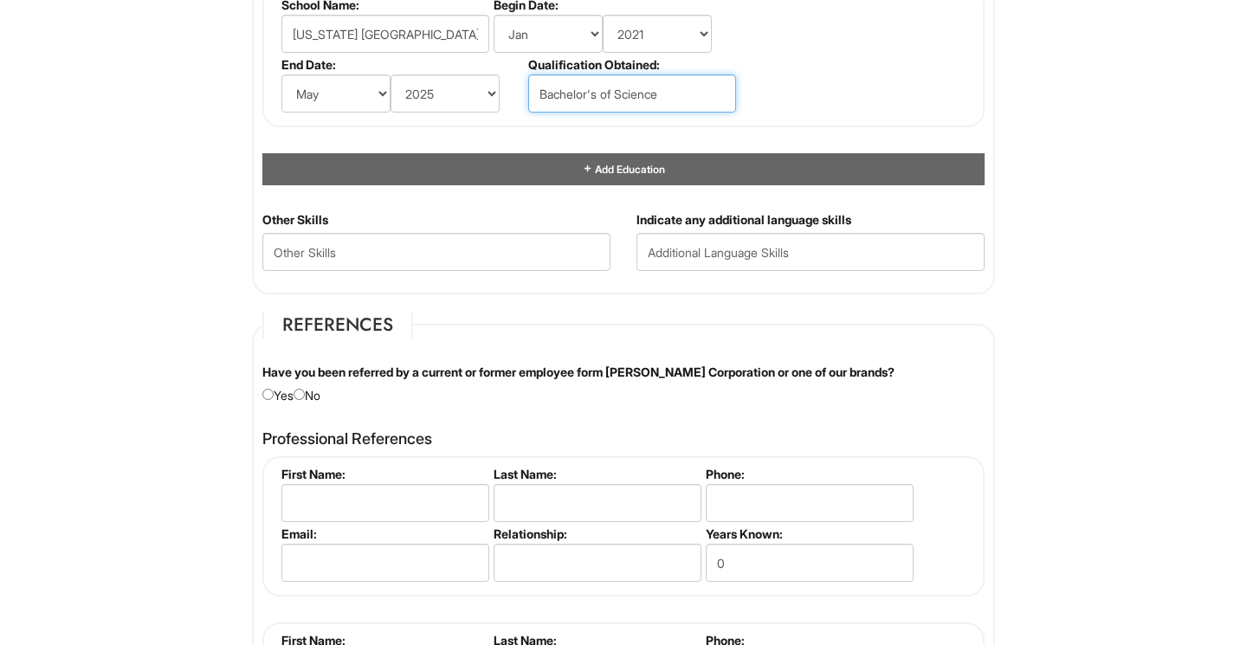
scroll to position [1772, 0]
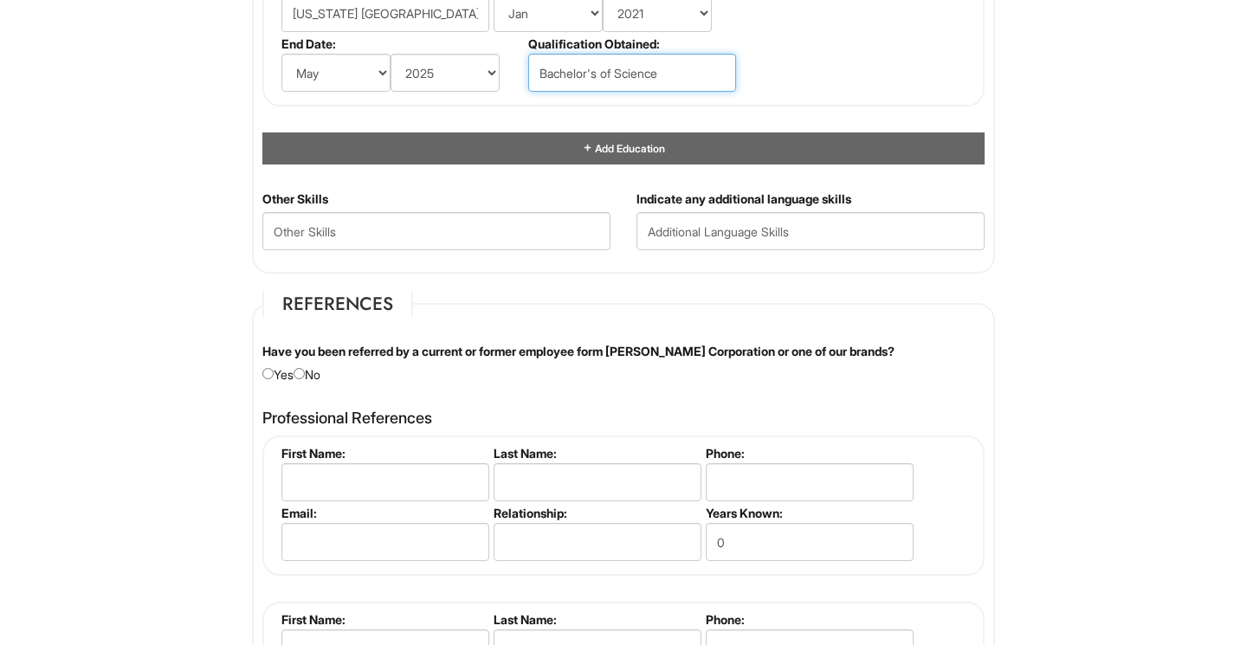
type input "Bachelor's of Science"
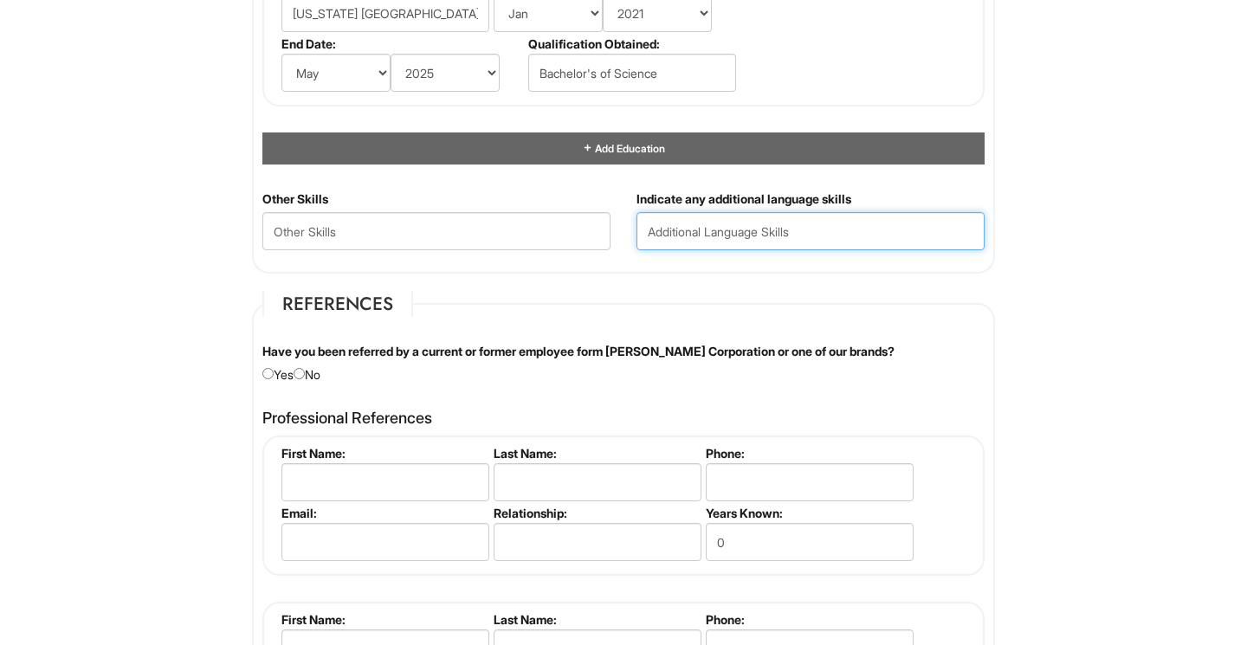
click at [745, 223] on input "text" at bounding box center [810, 231] width 348 height 38
type input "h"
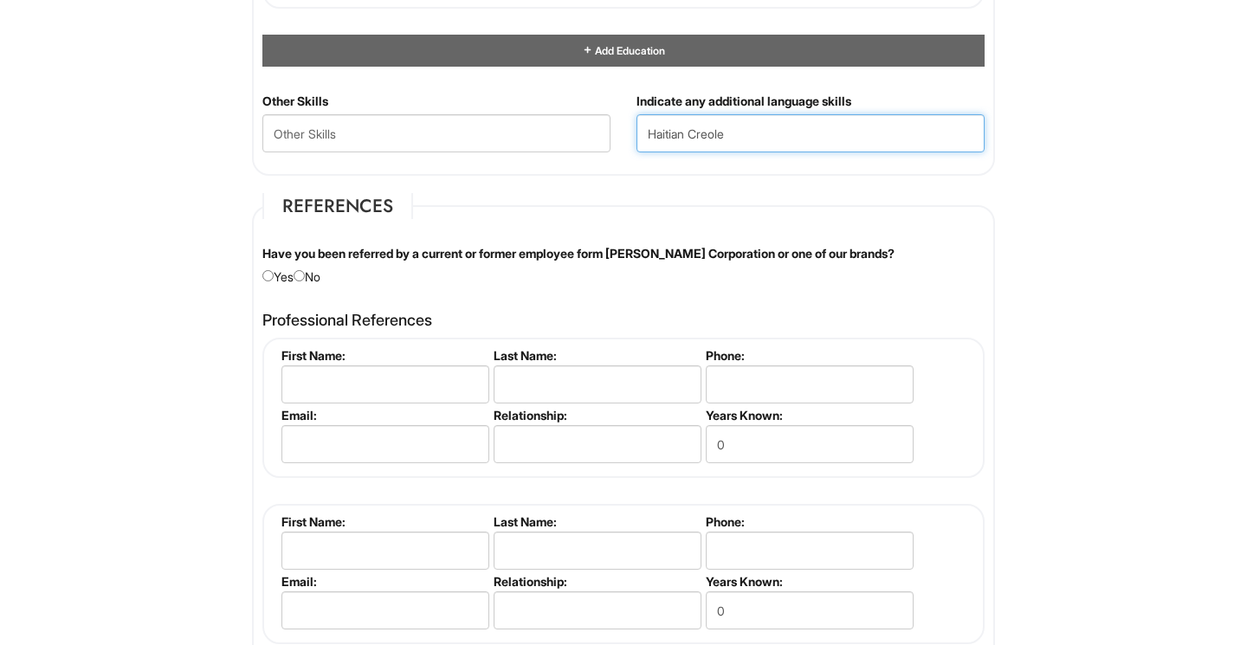
scroll to position [1888, 0]
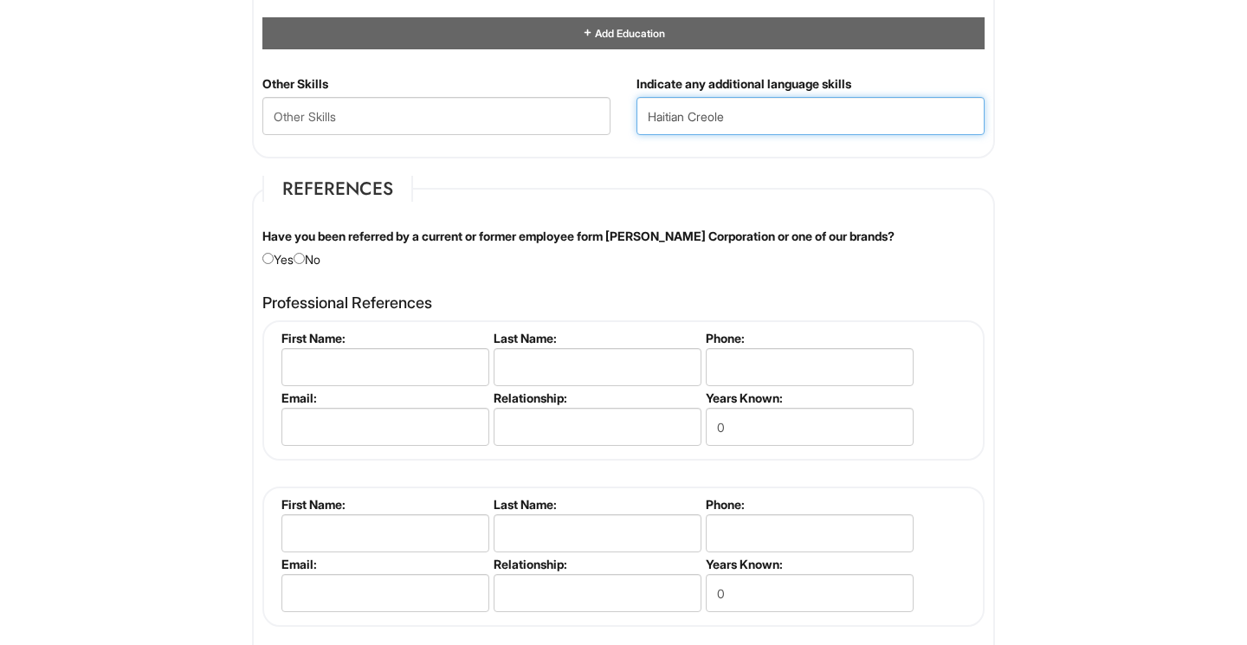
type input "Haitian Creole"
click at [305, 255] on input "radio" at bounding box center [299, 258] width 11 height 11
radio input "true"
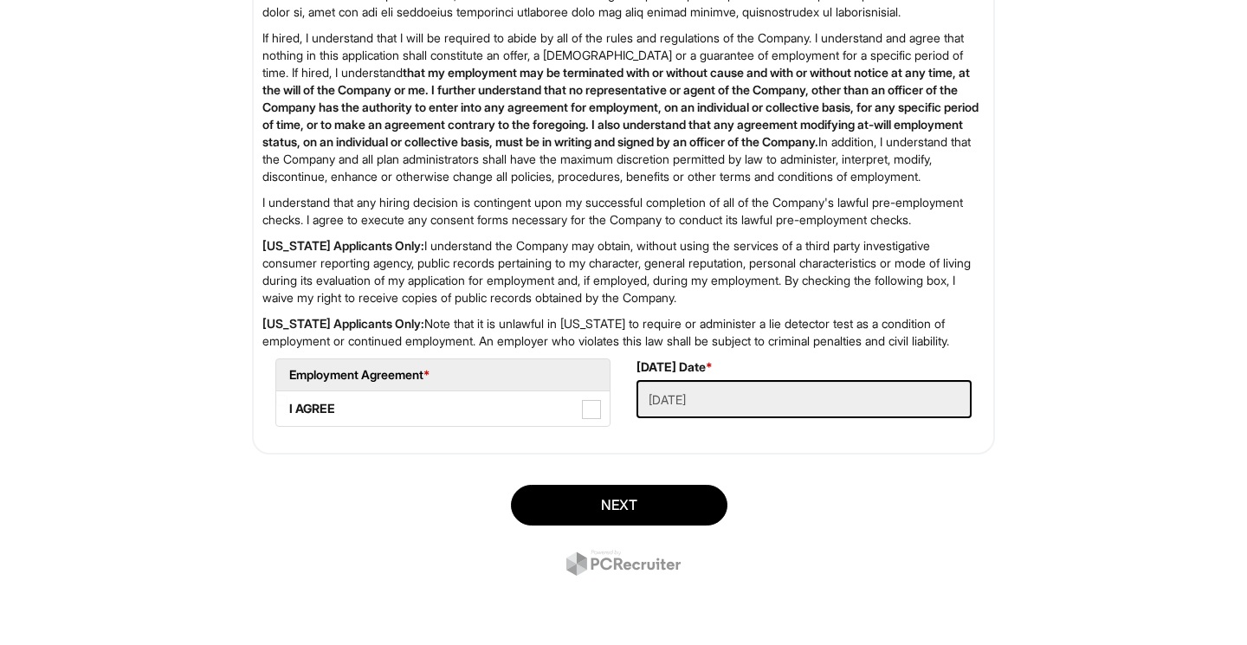
scroll to position [2799, 0]
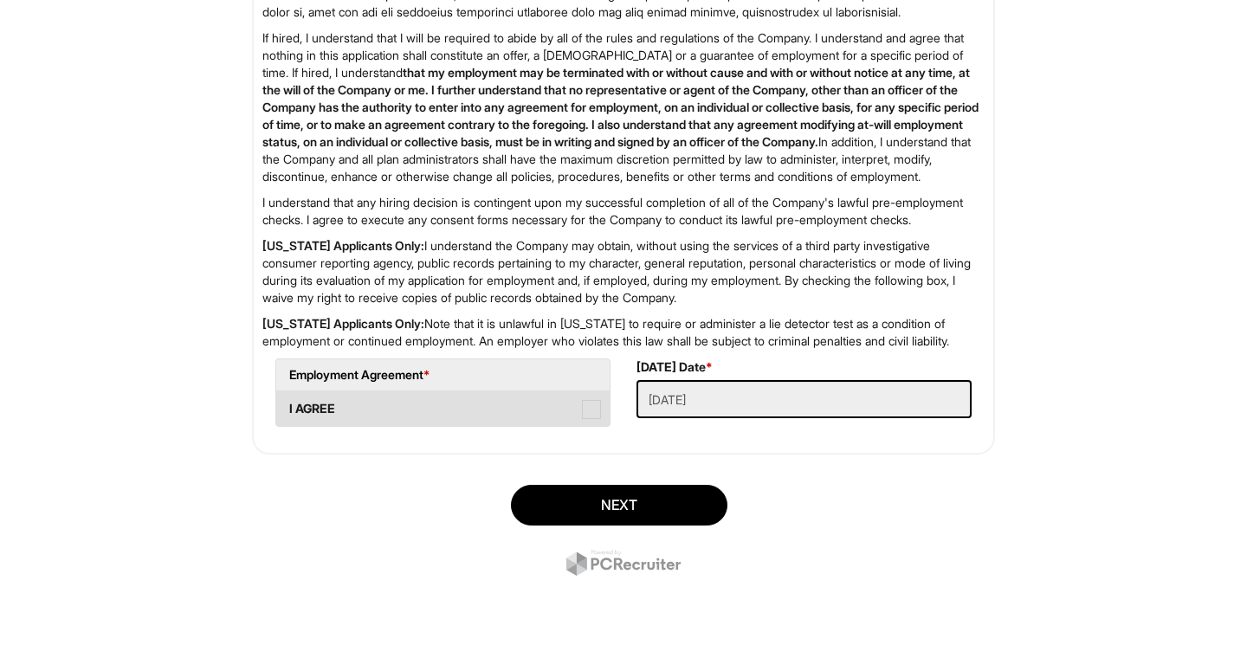
click at [590, 411] on span at bounding box center [591, 409] width 19 height 19
click at [287, 406] on AGREE "I AGREE" at bounding box center [281, 400] width 11 height 11
checkbox AGREE "true"
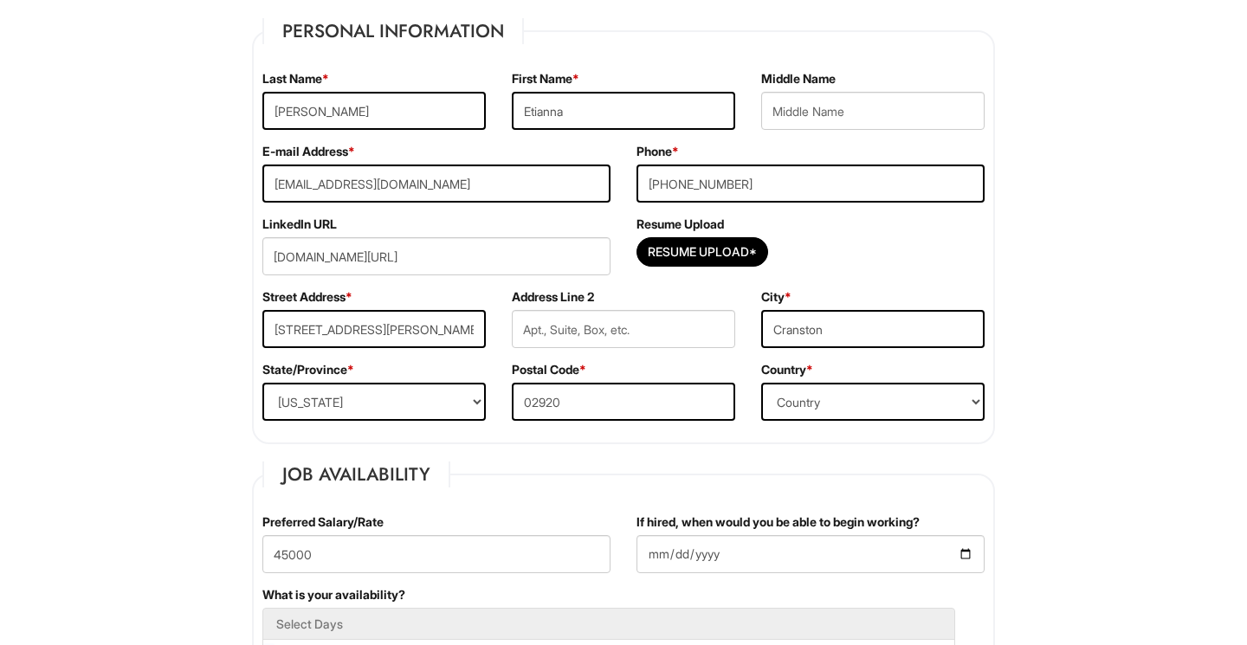
scroll to position [262, 0]
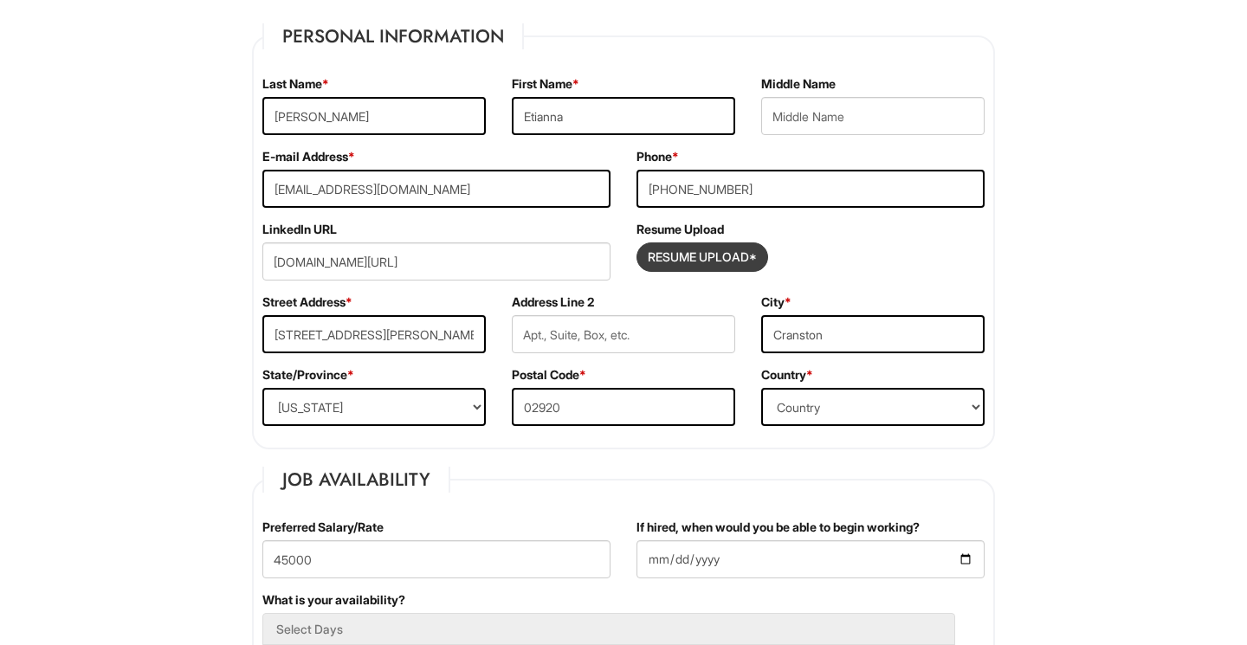
click at [690, 265] on input "Resume Upload*" at bounding box center [702, 257] width 130 height 28
type input "C:\fakepath\Resume-Etianna-[PERSON_NAME]-.pdf"
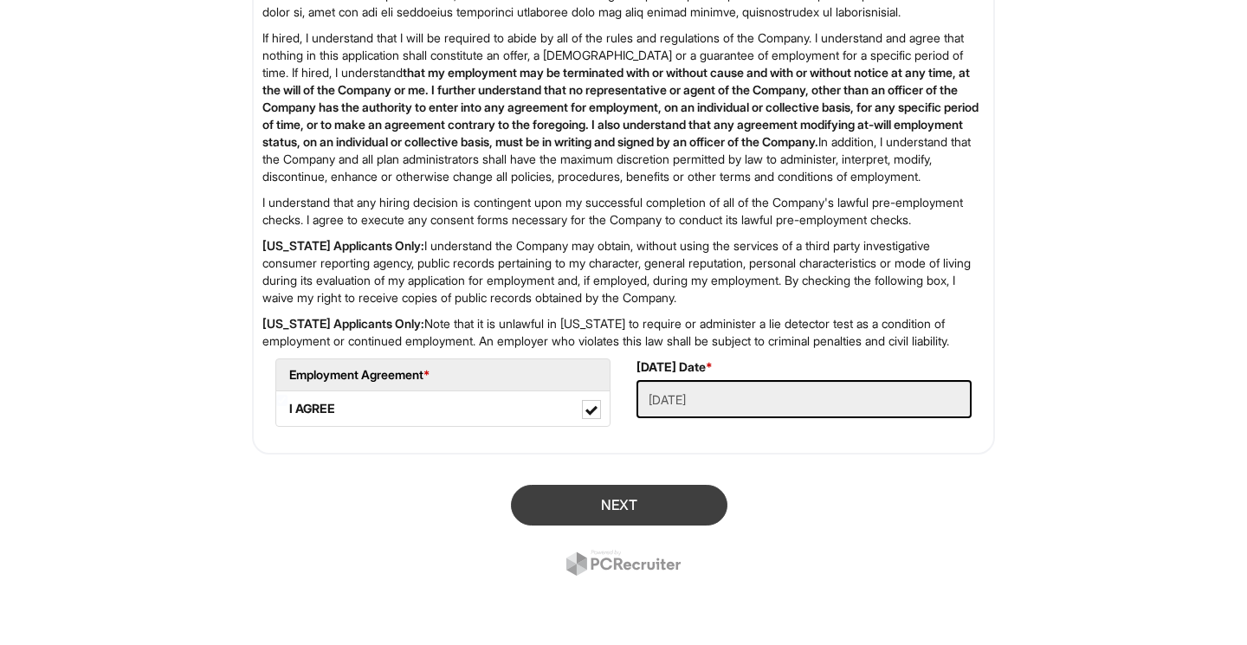
click at [655, 497] on button "Next" at bounding box center [619, 505] width 216 height 41
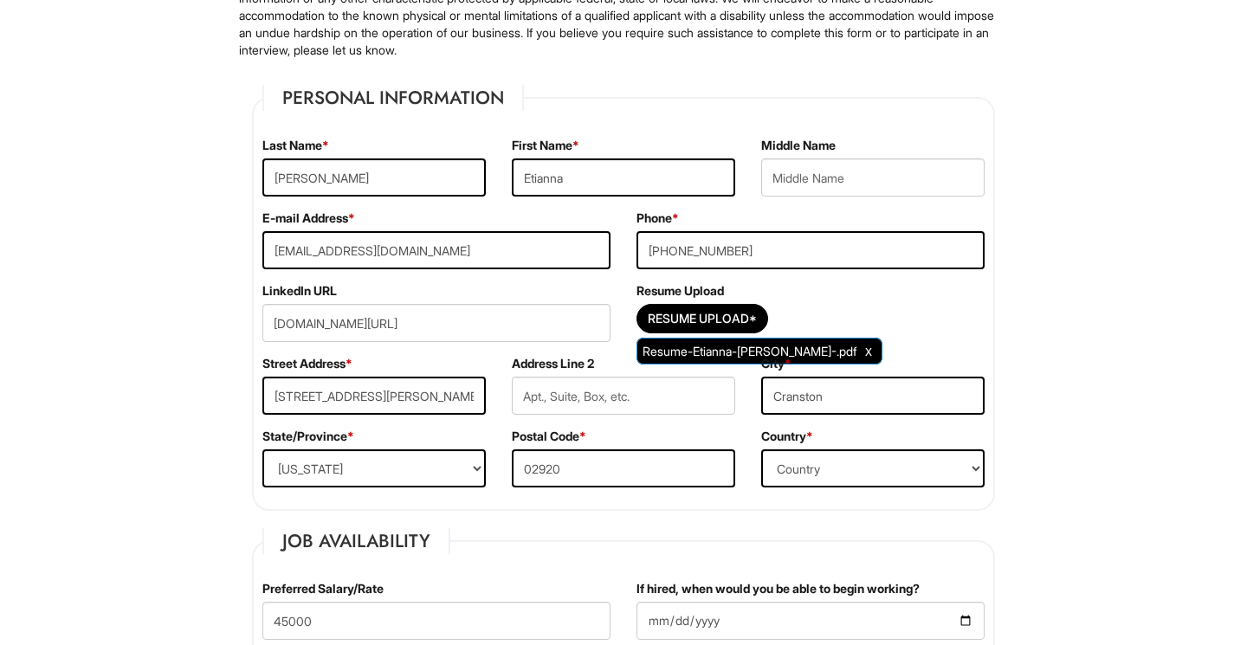
click at [881, 334] on div "Resume Upload* Resume-Etianna-[PERSON_NAME]-.pdf" at bounding box center [810, 323] width 348 height 38
click at [850, 326] on div "Resume Upload* Resume-Etianna-[PERSON_NAME]-.pdf" at bounding box center [810, 323] width 348 height 38
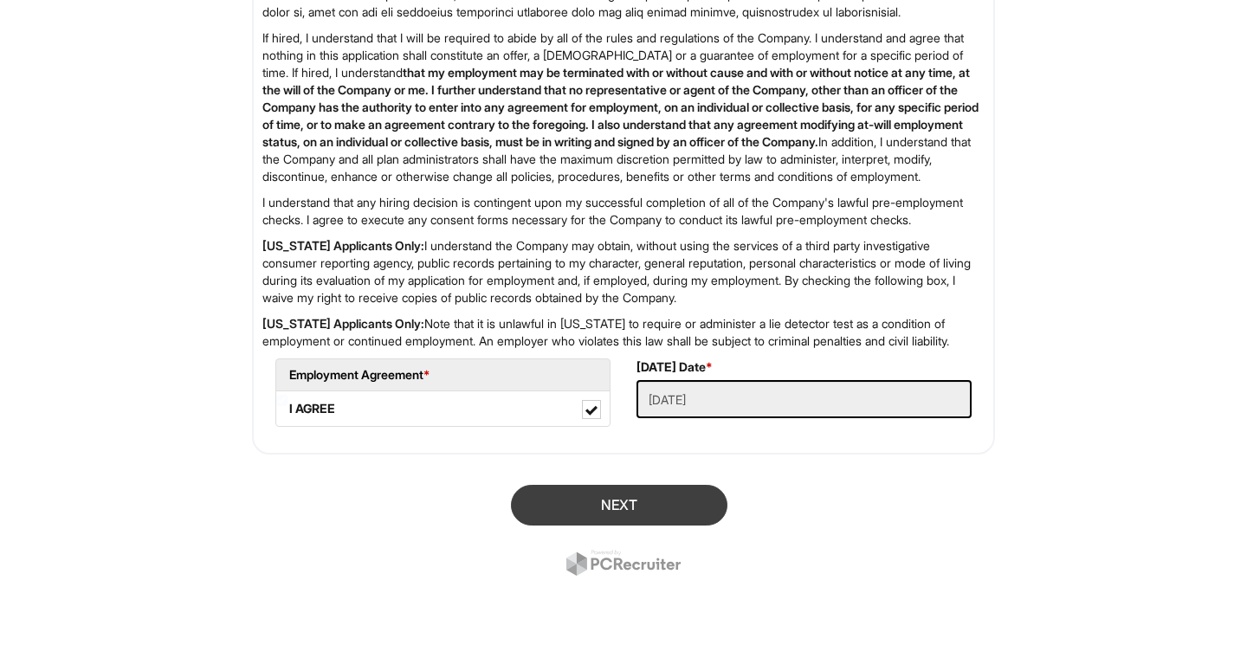
click at [602, 500] on button "Next" at bounding box center [619, 505] width 216 height 41
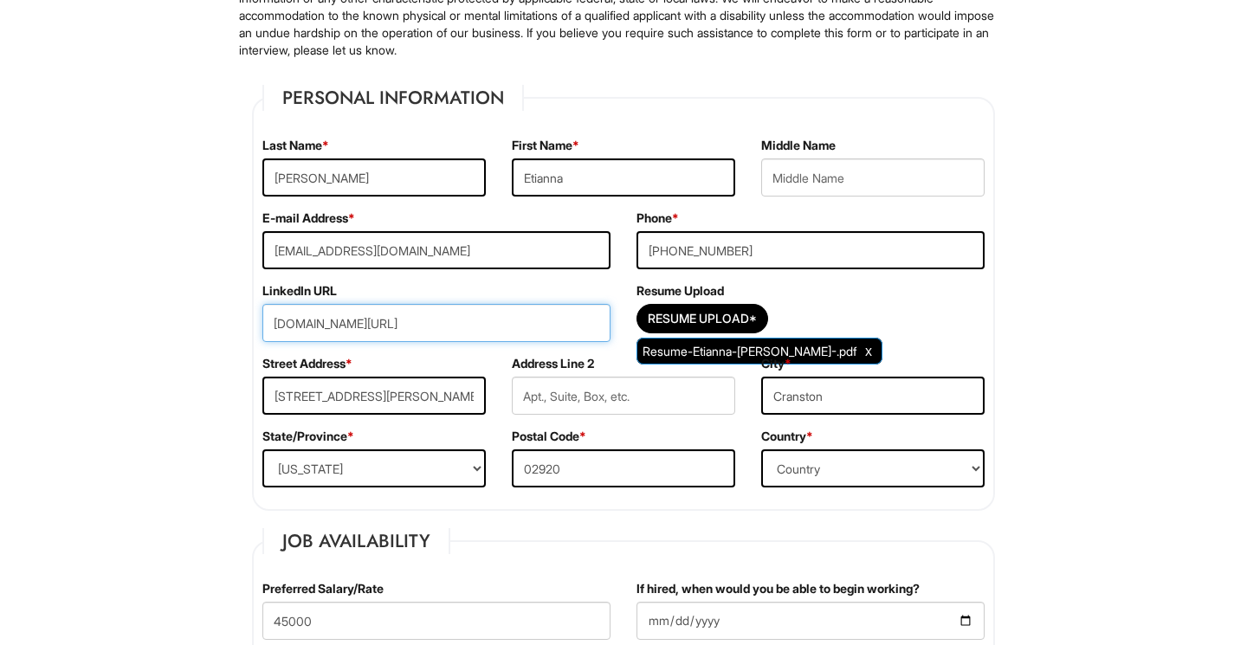
click at [274, 326] on input "[DOMAIN_NAME][URL]" at bounding box center [436, 323] width 348 height 38
paste input "https://"
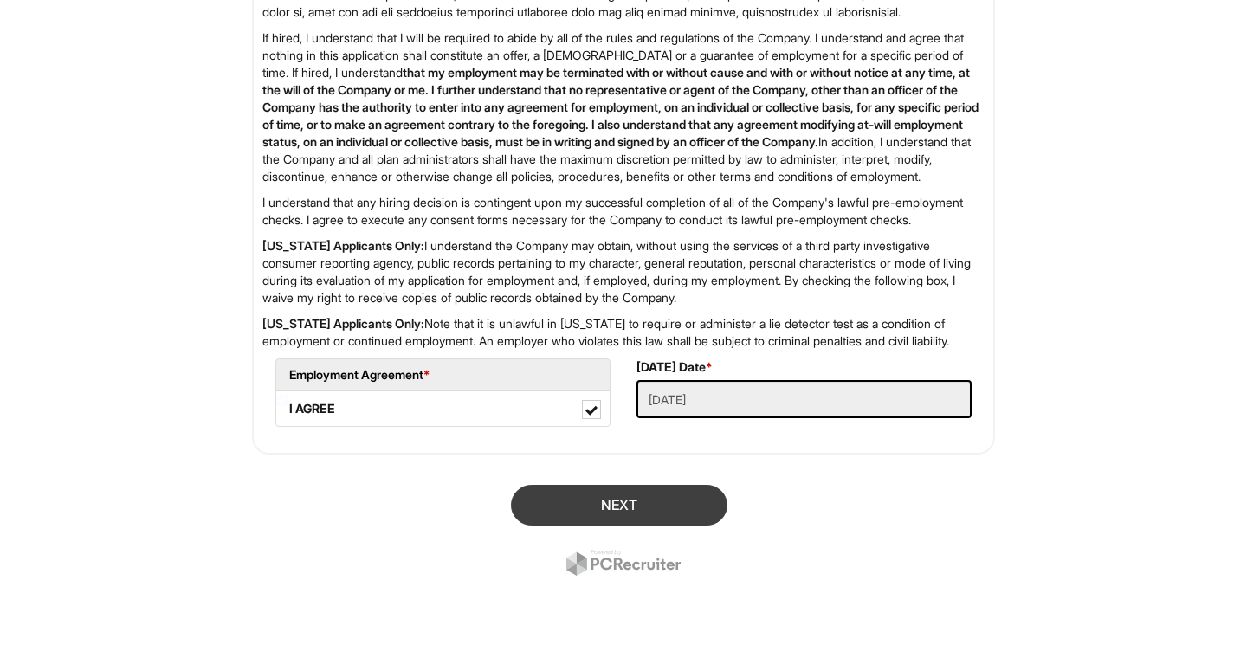
type input "[URL][DOMAIN_NAME]"
click at [614, 507] on button "Next" at bounding box center [619, 505] width 216 height 41
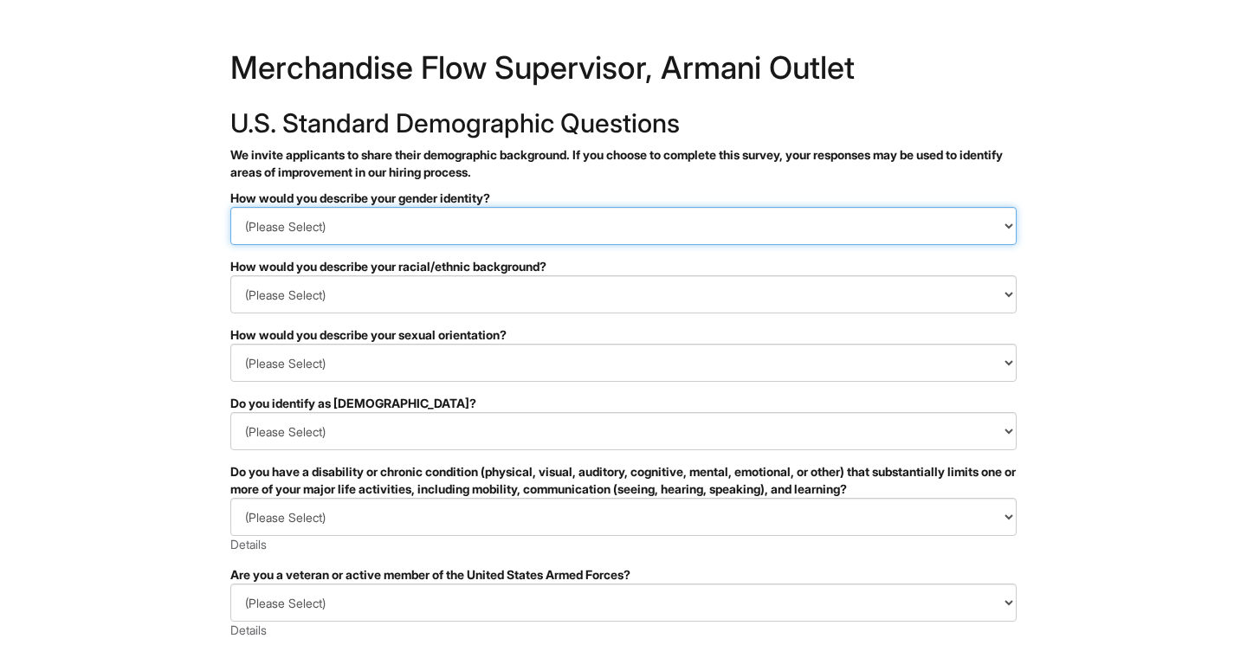
select select "Woman"
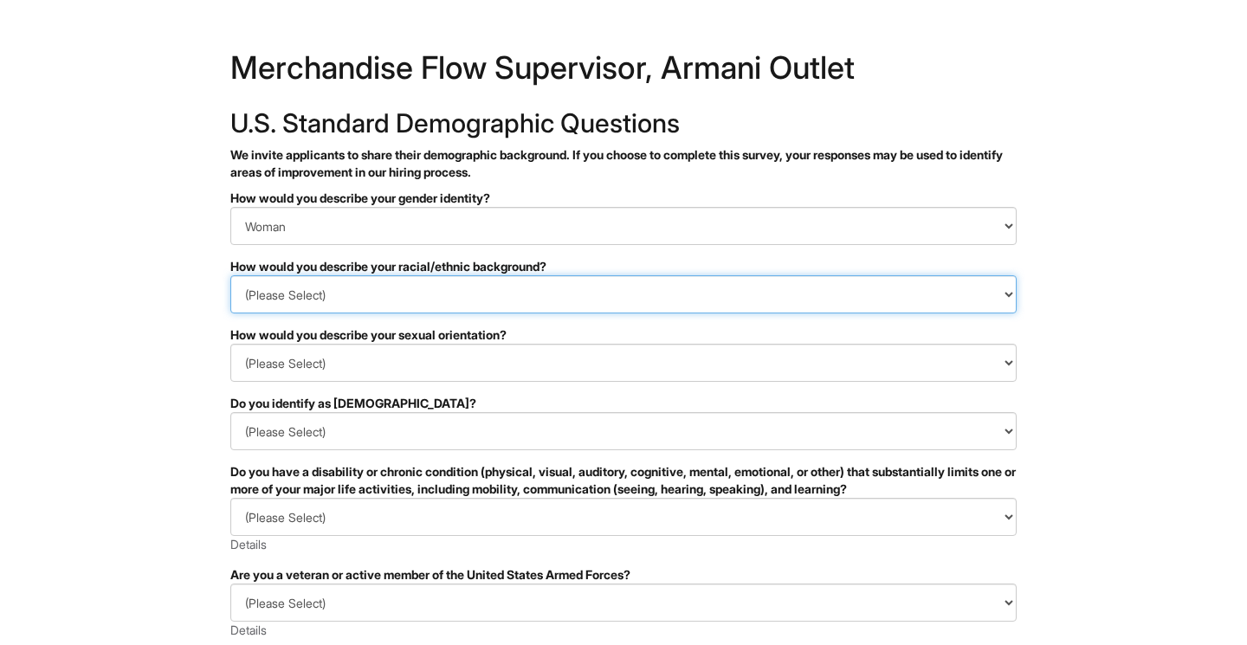
select select "Black or of African descent"
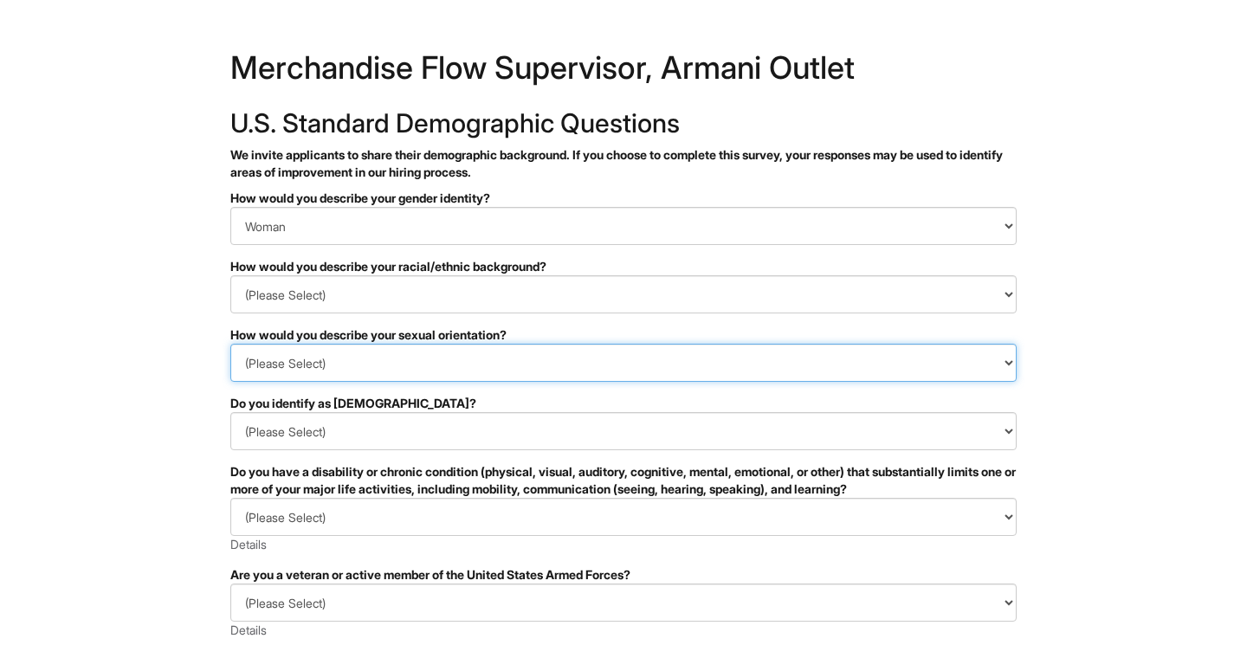
select select "Heterosexual"
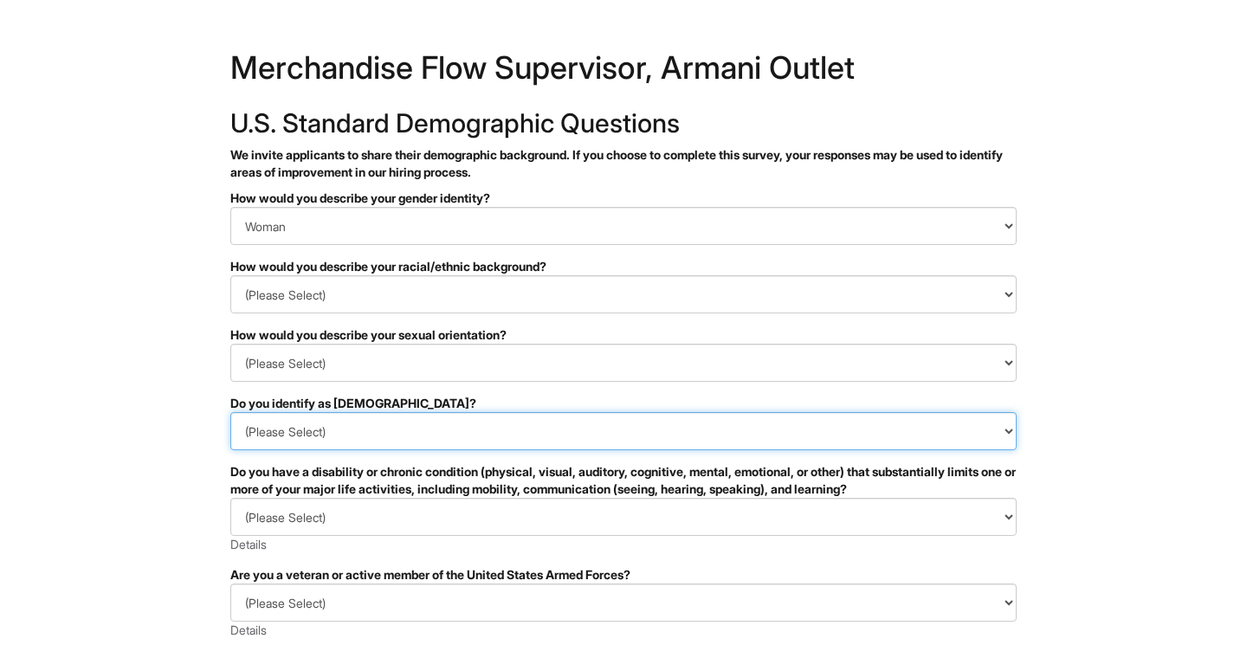
click at [309, 436] on select "(Please Select) Yes No I prefer to self-describe I don't wish to answer" at bounding box center [623, 431] width 786 height 38
select select "No"
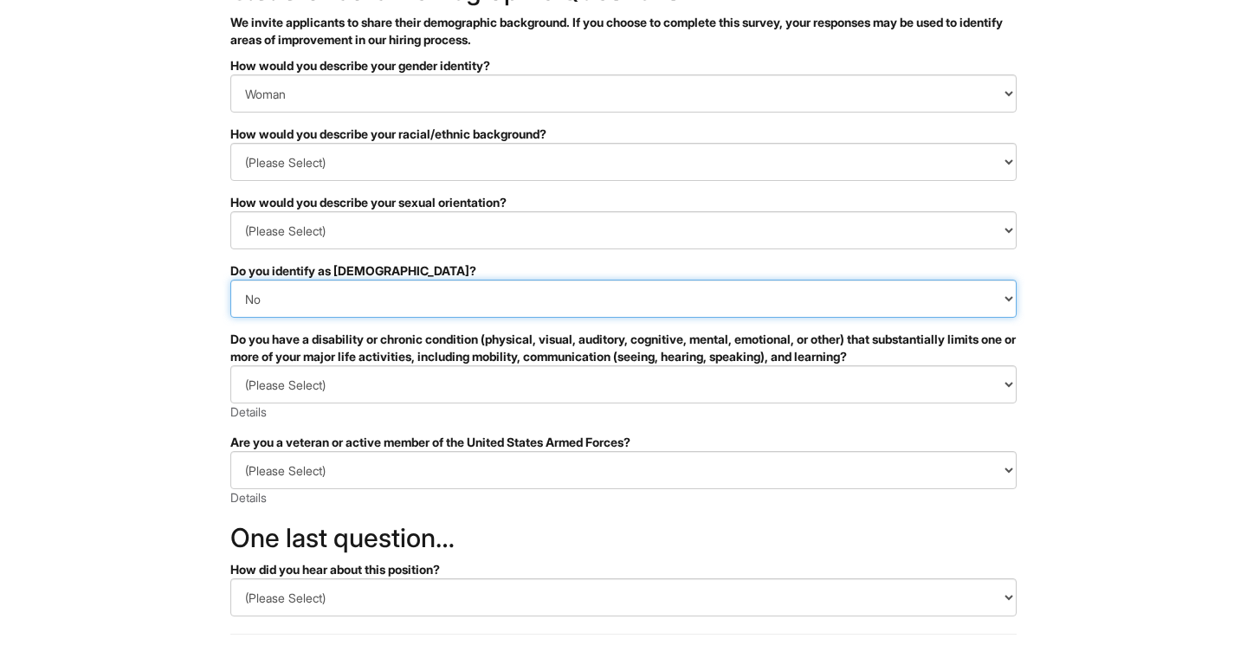
scroll to position [145, 0]
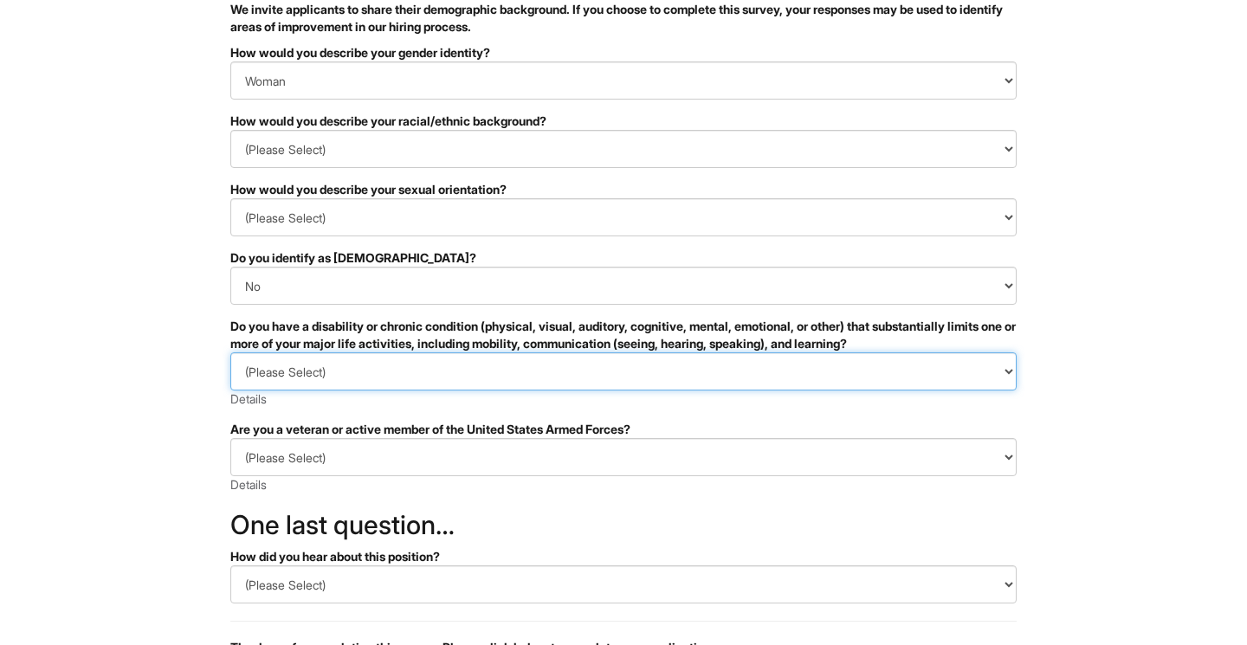
select select "NO, I DON'T HAVE A DISABILITY"
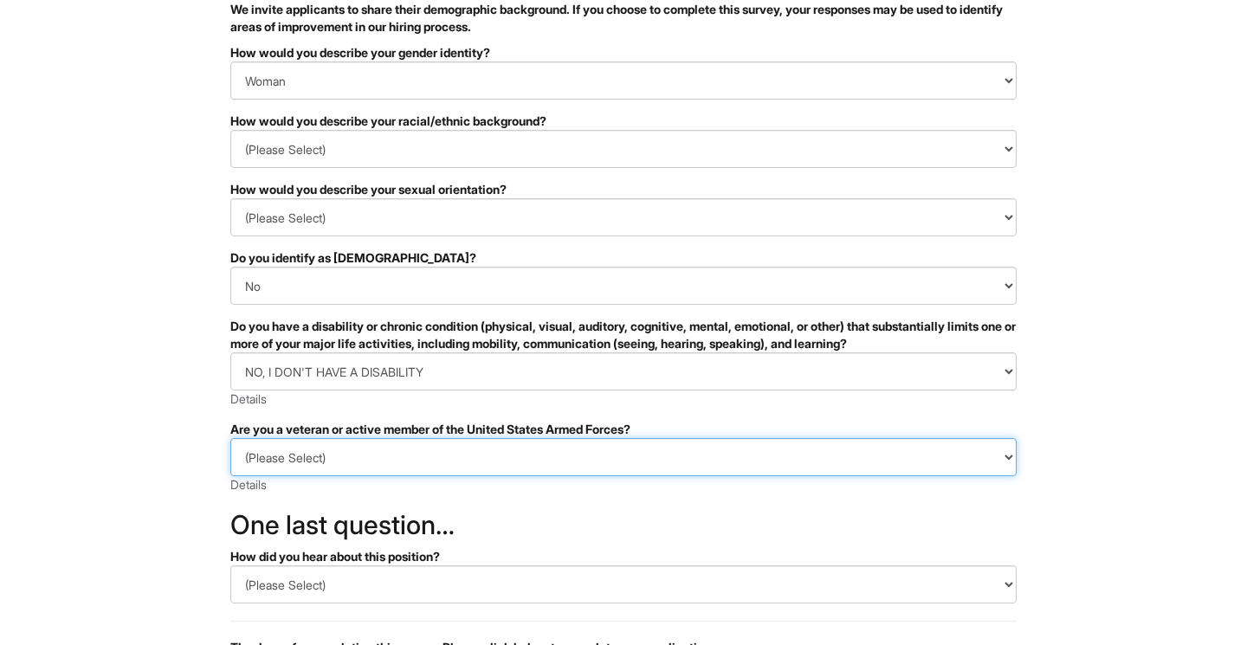
select select "I AM NOT A PROTECTED VETERAN"
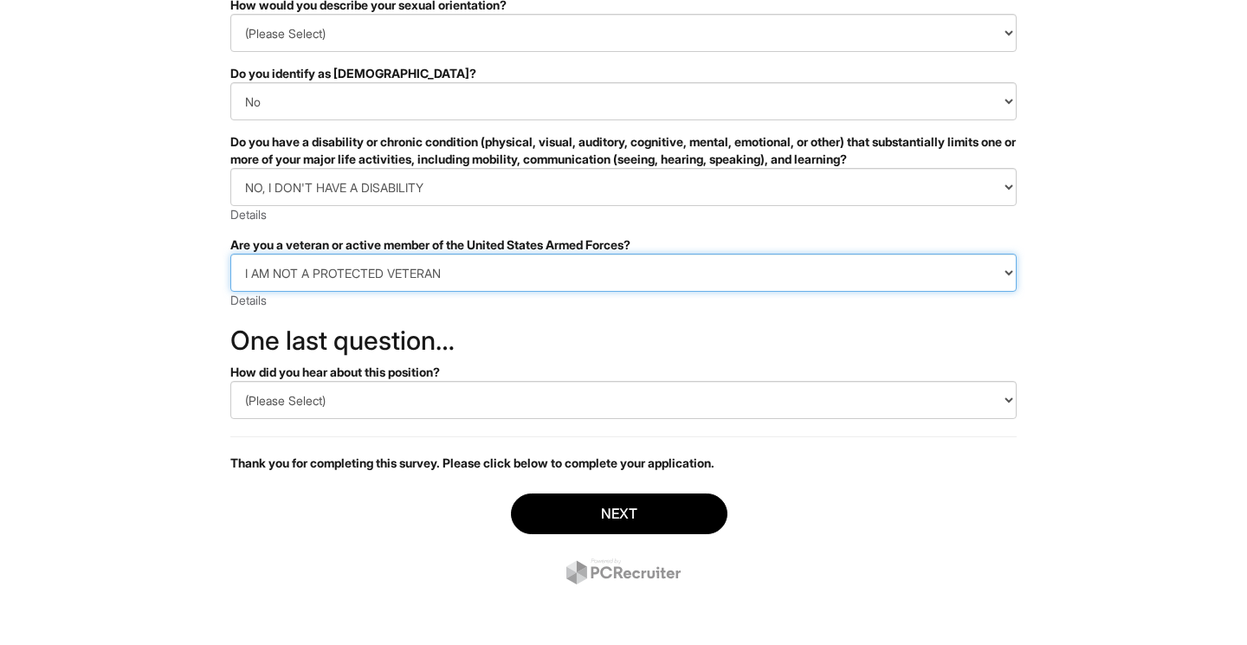
scroll to position [330, 0]
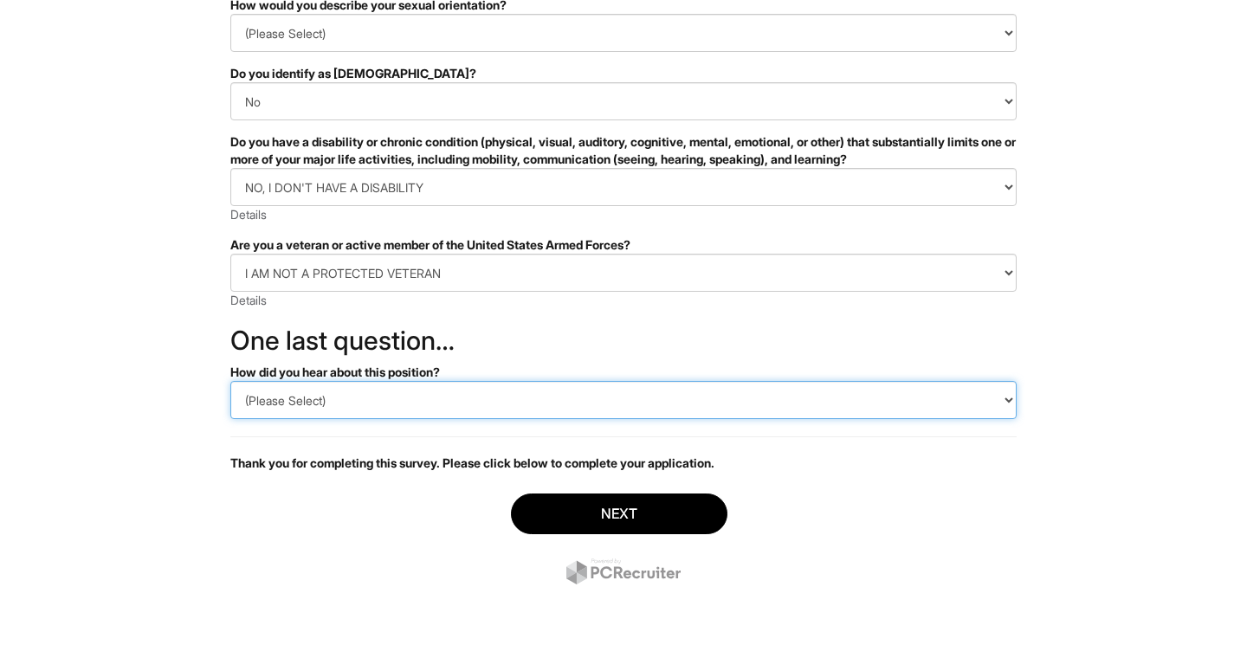
select select "LinkedIn"
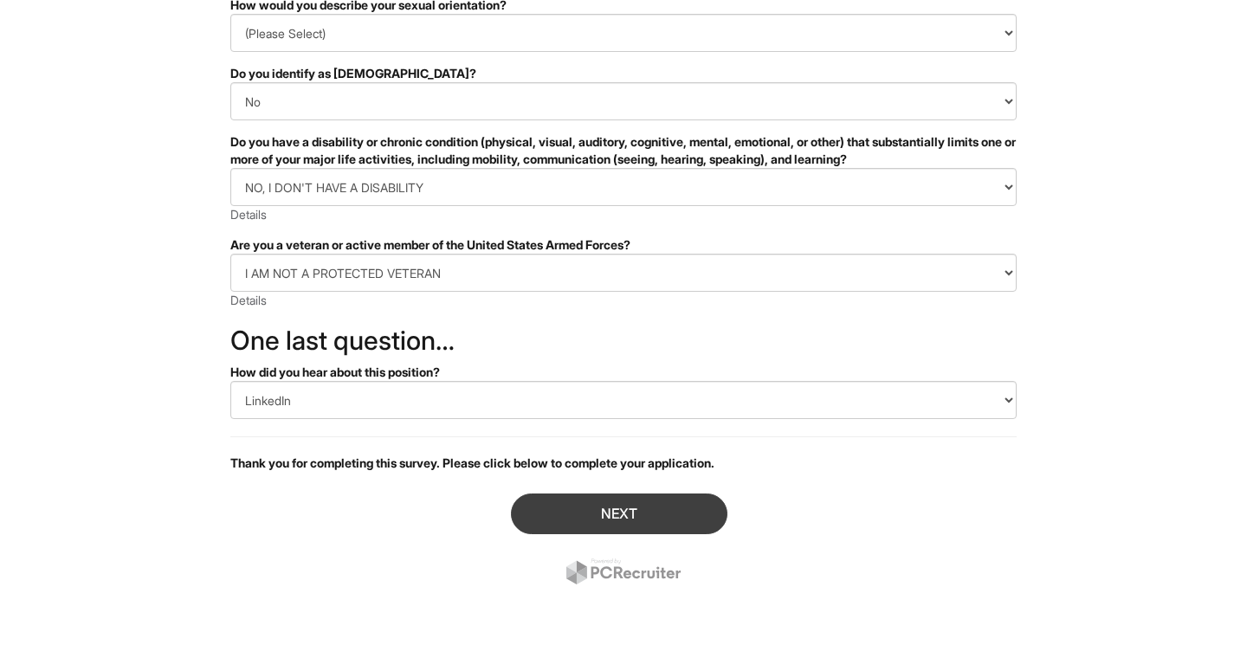
click at [617, 512] on button "Next" at bounding box center [619, 514] width 216 height 41
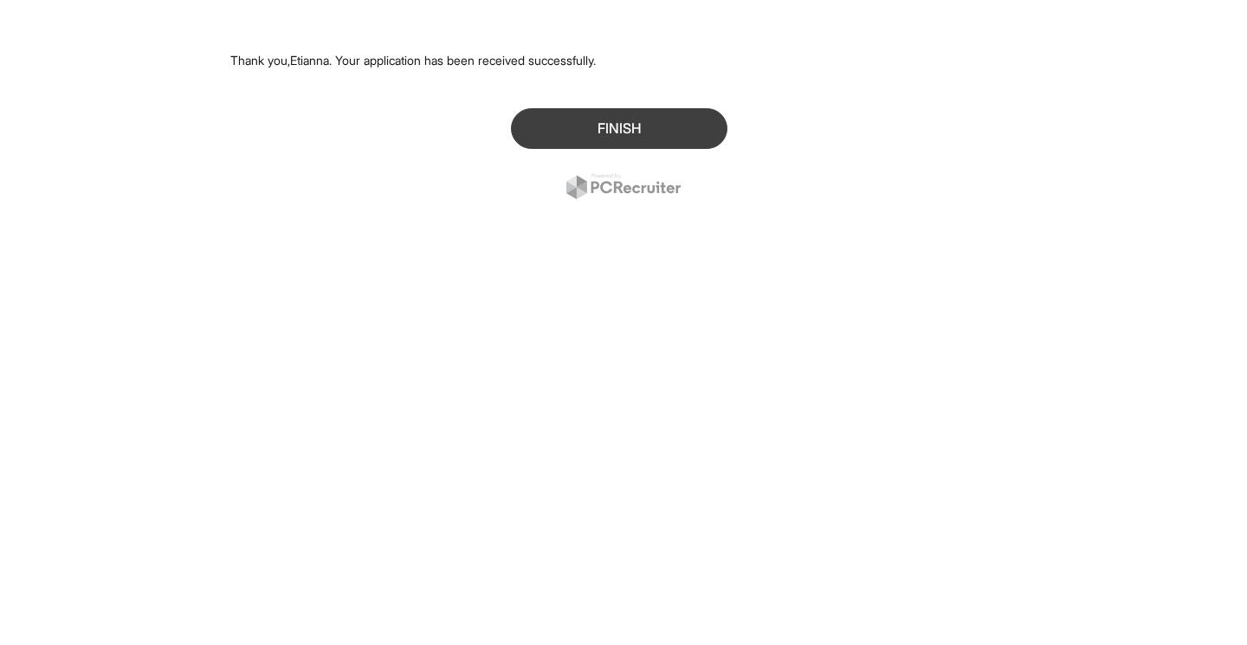
click at [636, 131] on button "Finish" at bounding box center [619, 128] width 216 height 41
